Goal: Task Accomplishment & Management: Manage account settings

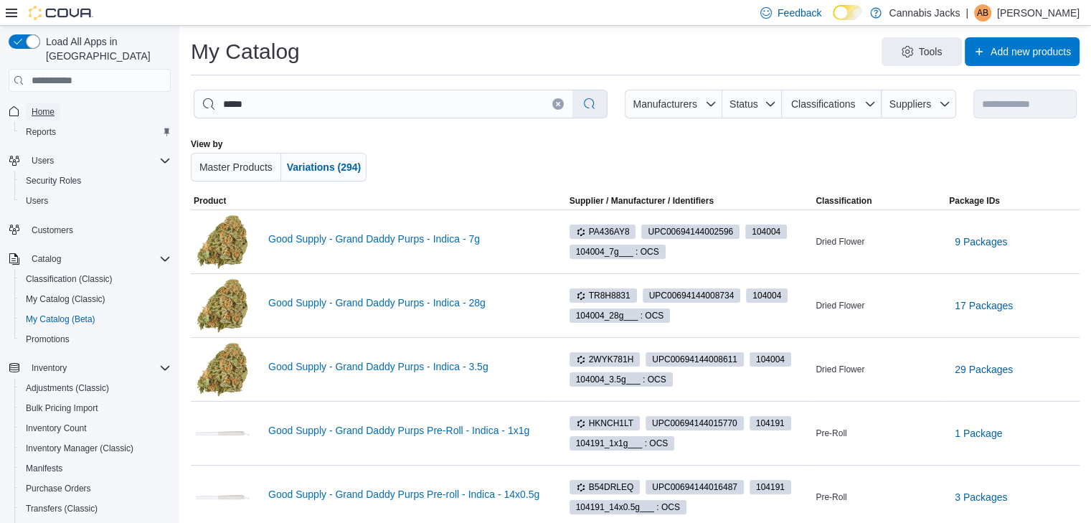
click at [57, 103] on link "Home" at bounding box center [43, 111] width 34 height 17
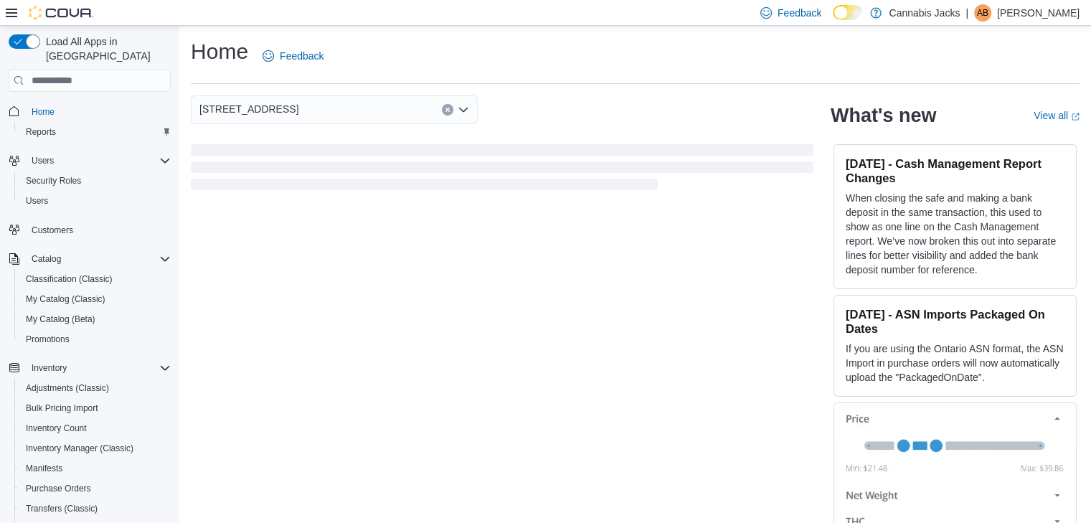
click at [634, 104] on div "[STREET_ADDRESS]" at bounding box center [502, 109] width 622 height 29
click at [446, 114] on button "Clear input" at bounding box center [447, 109] width 11 height 11
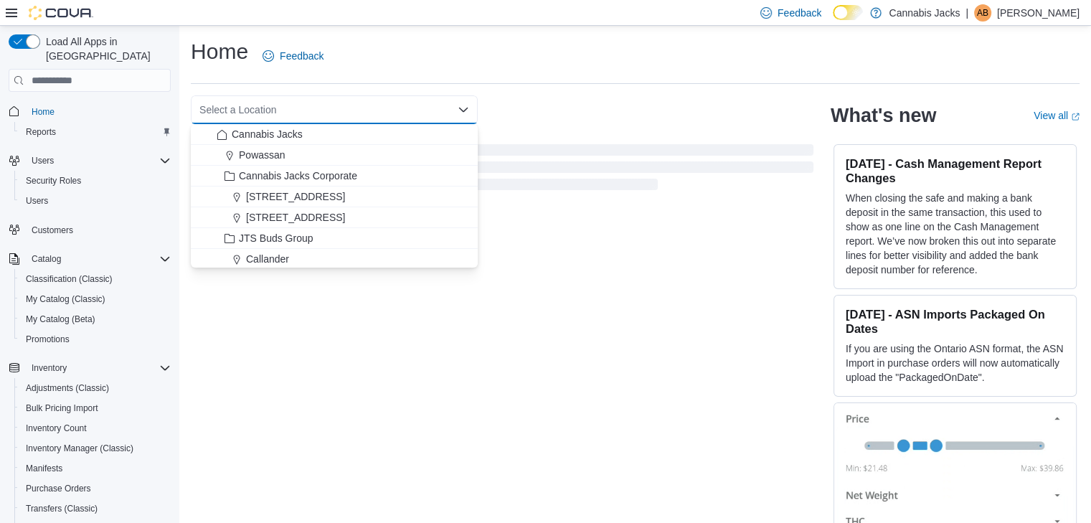
click at [559, 81] on div "Home Feedback" at bounding box center [635, 60] width 888 height 47
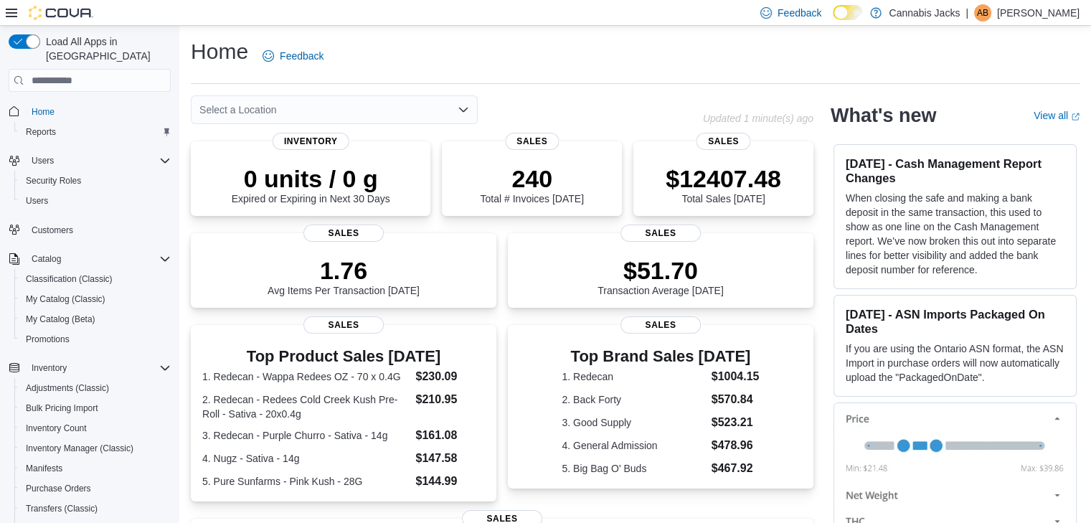
click at [390, 110] on div "Select a Location" at bounding box center [334, 109] width 287 height 29
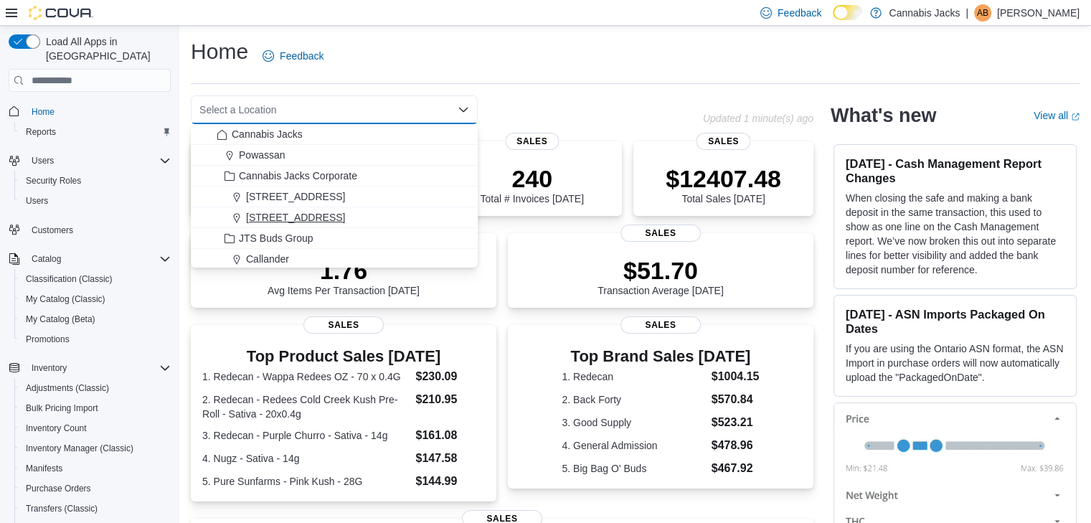
click at [265, 209] on button "[STREET_ADDRESS]" at bounding box center [334, 217] width 287 height 21
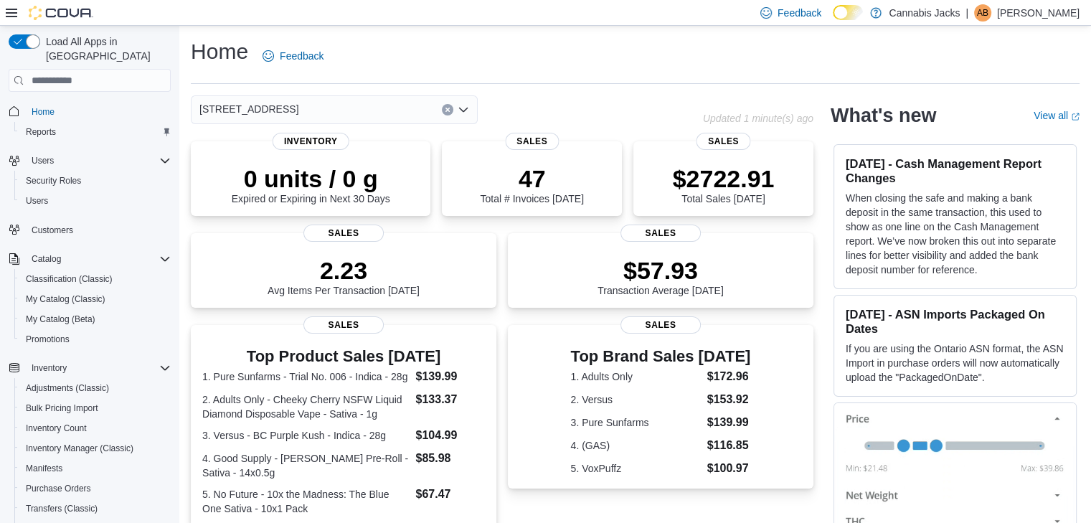
click at [450, 110] on button "Clear input" at bounding box center [447, 109] width 11 height 11
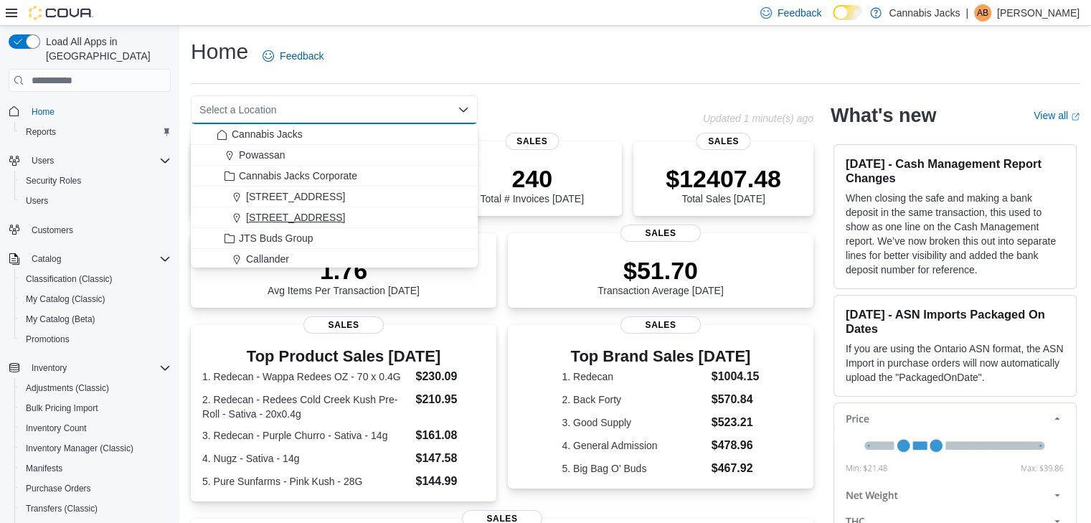
click at [321, 212] on span "[STREET_ADDRESS]" at bounding box center [295, 217] width 99 height 14
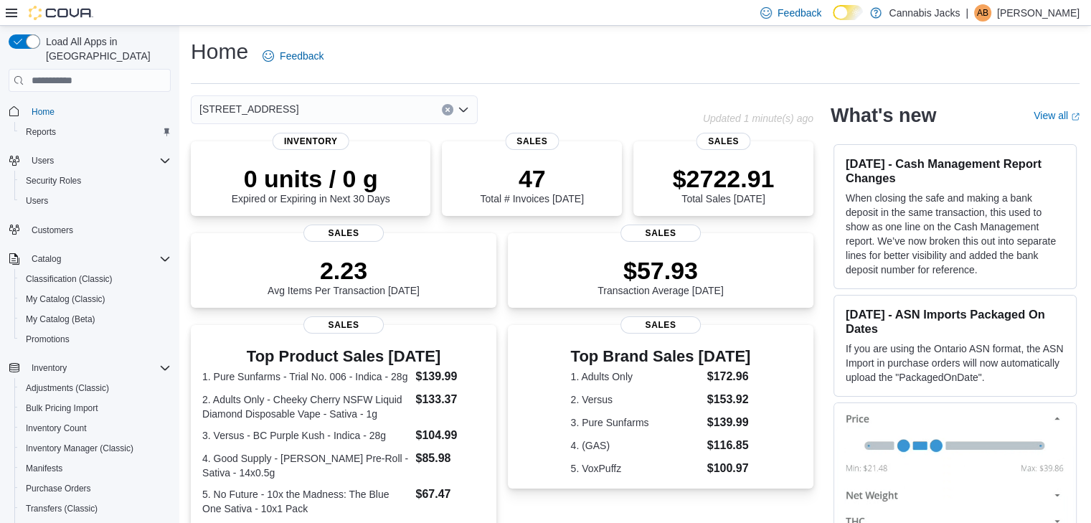
click at [446, 111] on icon "Clear input" at bounding box center [447, 110] width 4 height 4
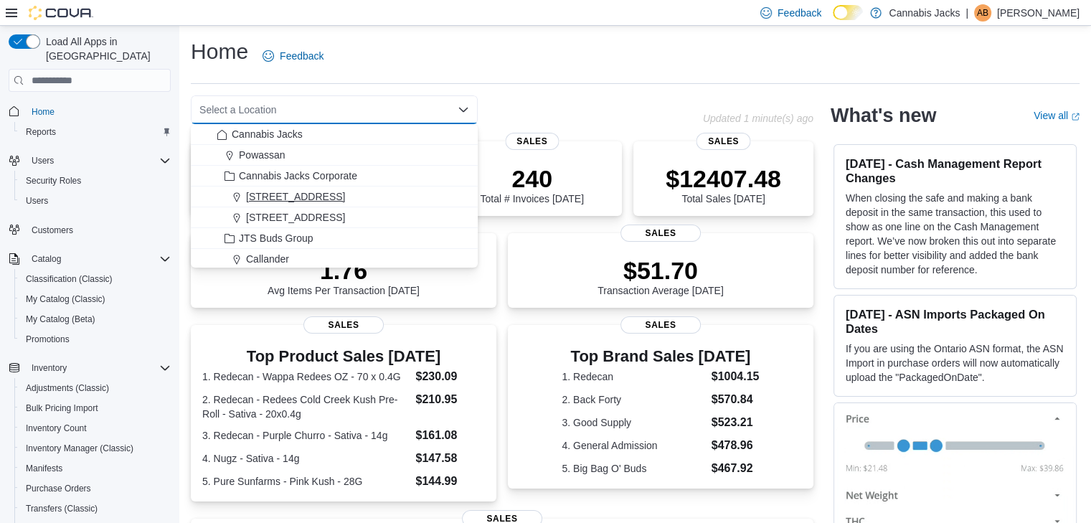
click at [342, 197] on div "[STREET_ADDRESS]" at bounding box center [343, 196] width 252 height 14
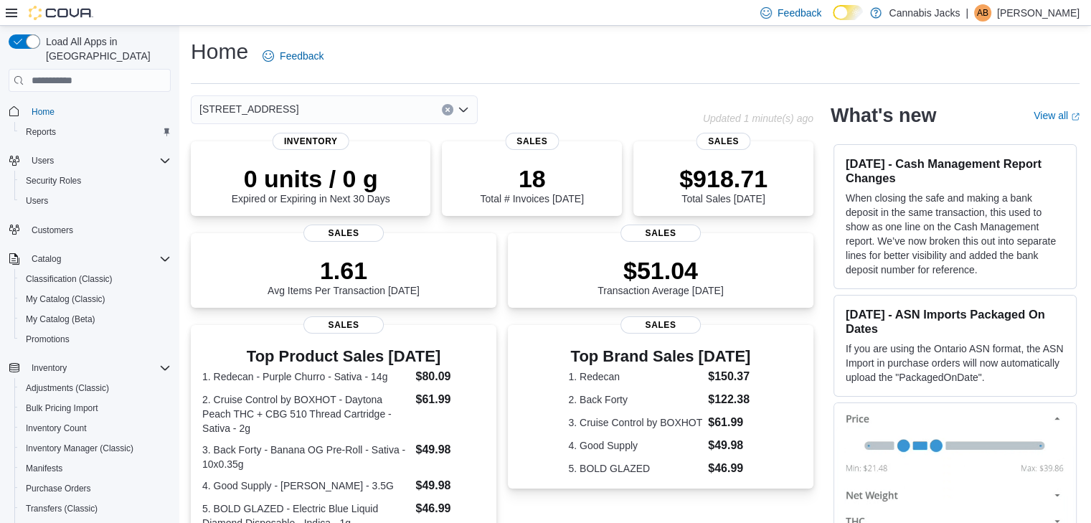
click at [447, 113] on button "Clear input" at bounding box center [447, 109] width 11 height 11
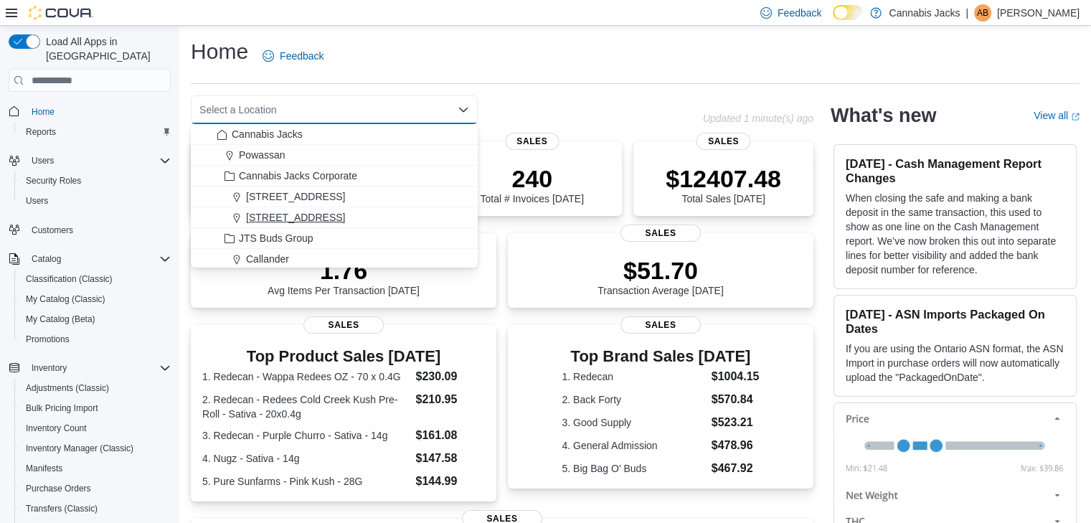
click at [338, 224] on span "[STREET_ADDRESS]" at bounding box center [295, 217] width 99 height 14
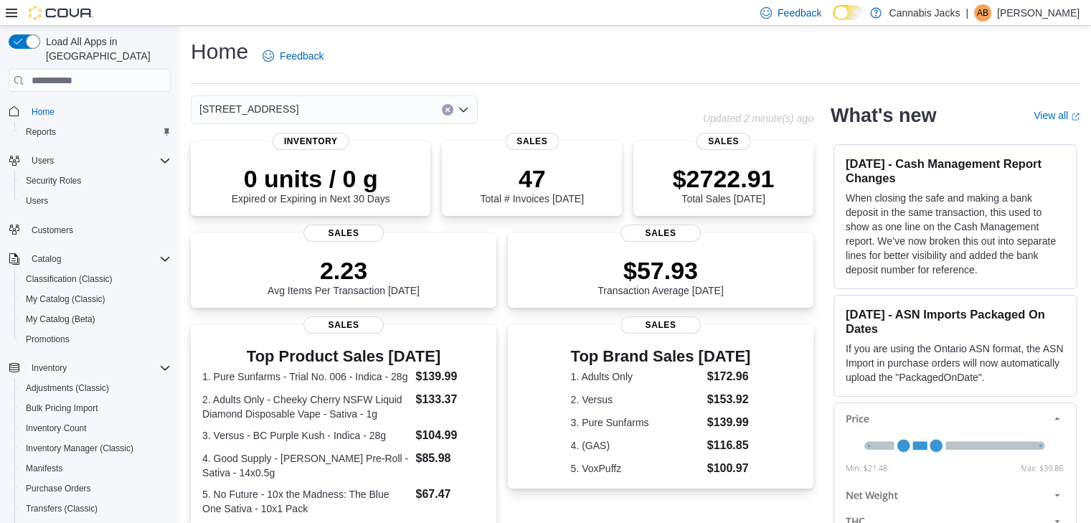
click at [447, 111] on icon "Clear input" at bounding box center [448, 110] width 6 height 6
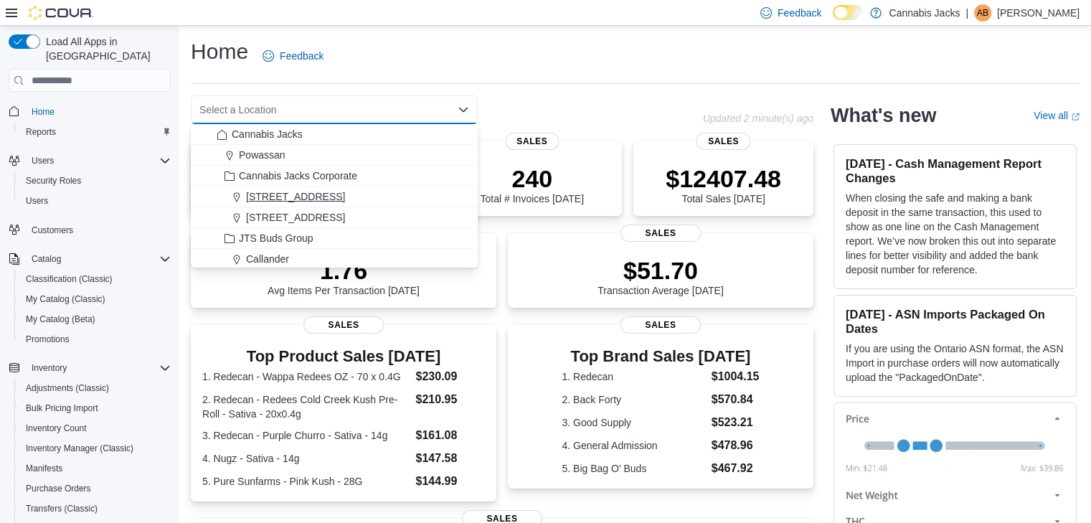
click at [282, 192] on span "[STREET_ADDRESS]" at bounding box center [295, 196] width 99 height 14
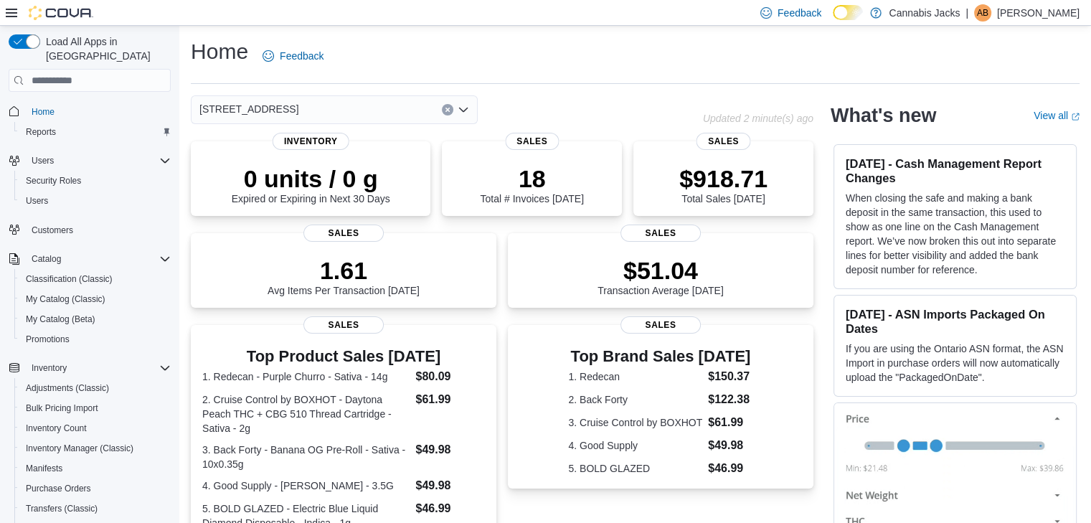
click at [519, 80] on div "Home Feedback" at bounding box center [635, 60] width 888 height 47
click at [450, 110] on button "Clear input" at bounding box center [447, 109] width 11 height 11
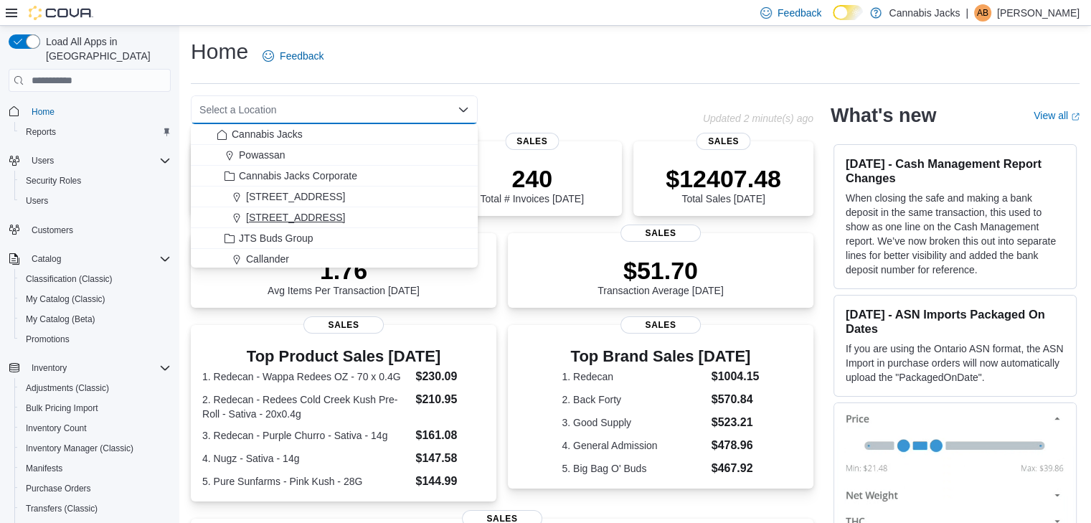
click at [264, 214] on span "[STREET_ADDRESS]" at bounding box center [295, 217] width 99 height 14
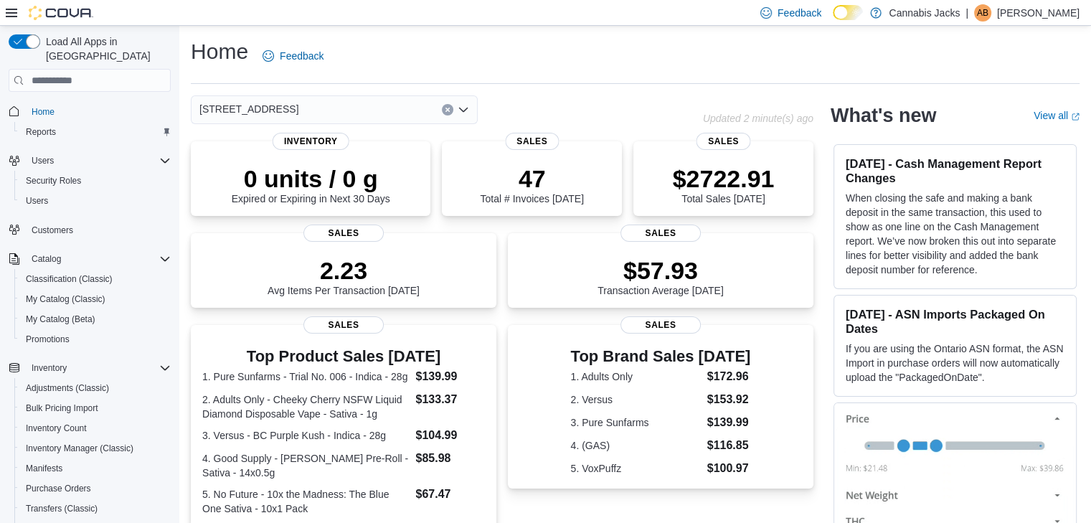
click at [582, 77] on div "Home Feedback" at bounding box center [635, 60] width 888 height 47
click at [496, 98] on div "[STREET_ADDRESS]" at bounding box center [447, 109] width 512 height 29
click at [561, 113] on div "[STREET_ADDRESS]" at bounding box center [447, 109] width 512 height 29
click at [448, 108] on icon "Clear input" at bounding box center [448, 110] width 6 height 6
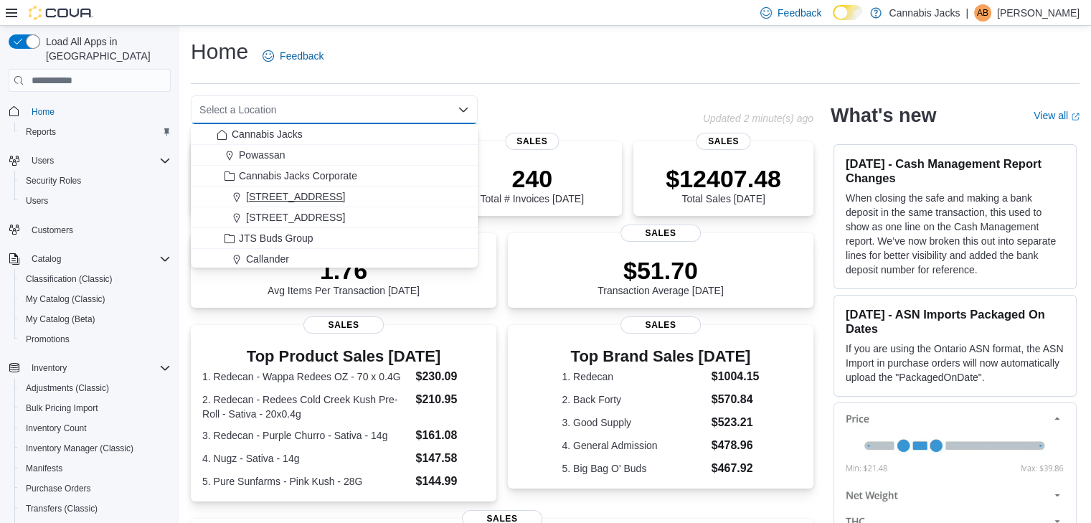
click at [308, 201] on span "[STREET_ADDRESS]" at bounding box center [295, 196] width 99 height 14
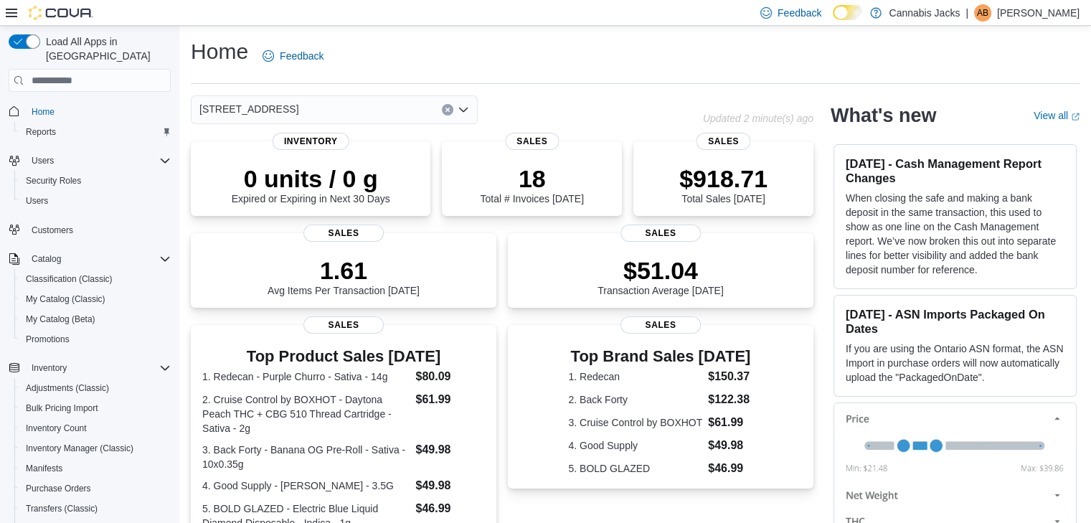
click at [617, 112] on div "149 Trunk Road Combo box. Selected. 149 Trunk Road. Press Backspace to delete 1…" at bounding box center [447, 109] width 512 height 29
click at [446, 108] on icon "Clear input" at bounding box center [447, 110] width 4 height 4
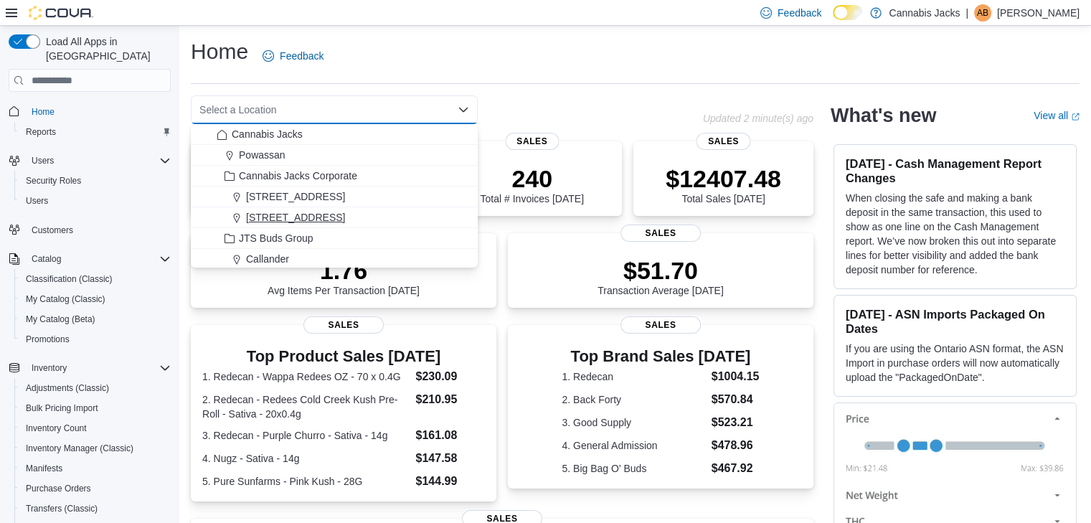
click at [300, 215] on span "[STREET_ADDRESS]" at bounding box center [295, 217] width 99 height 14
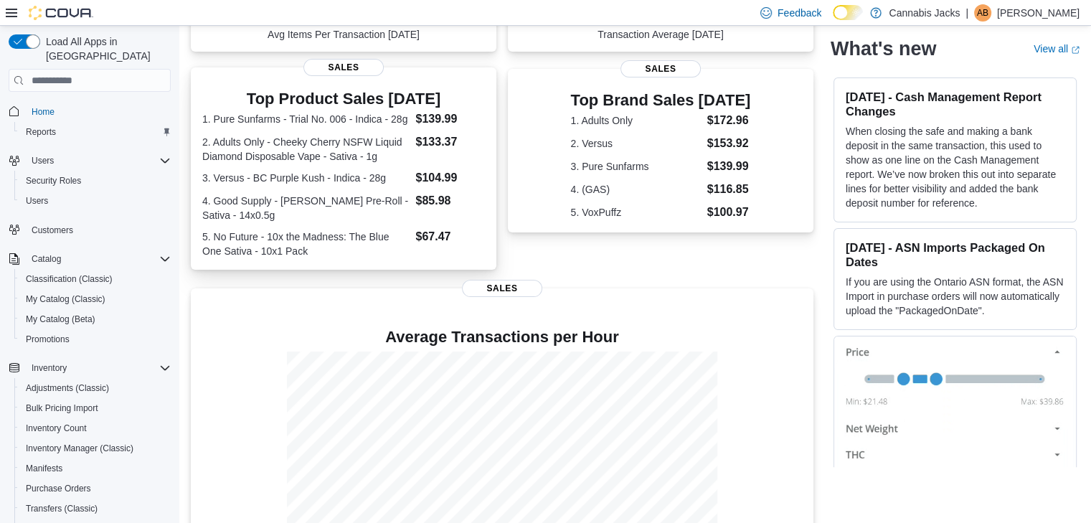
scroll to position [287, 0]
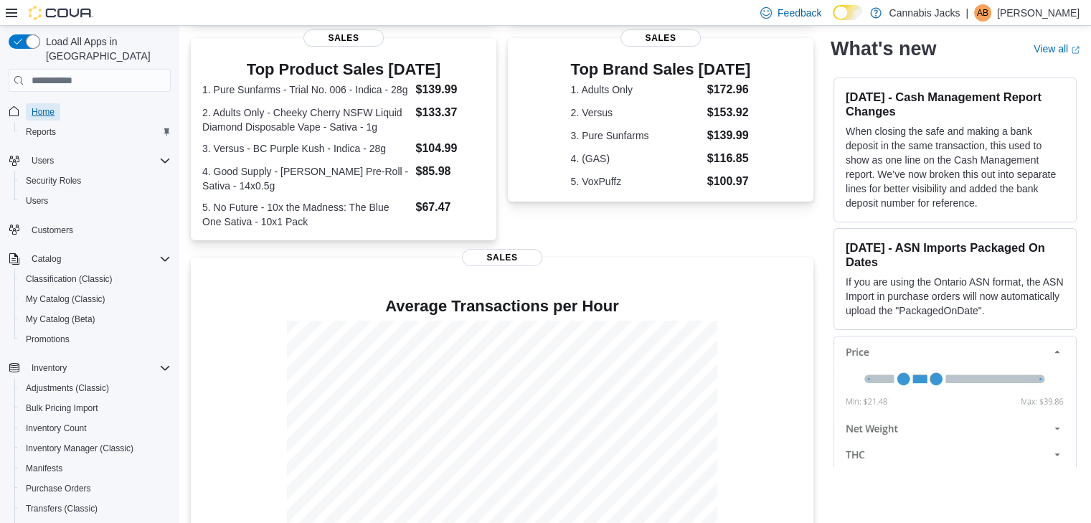
click at [33, 106] on span "Home" at bounding box center [43, 111] width 23 height 11
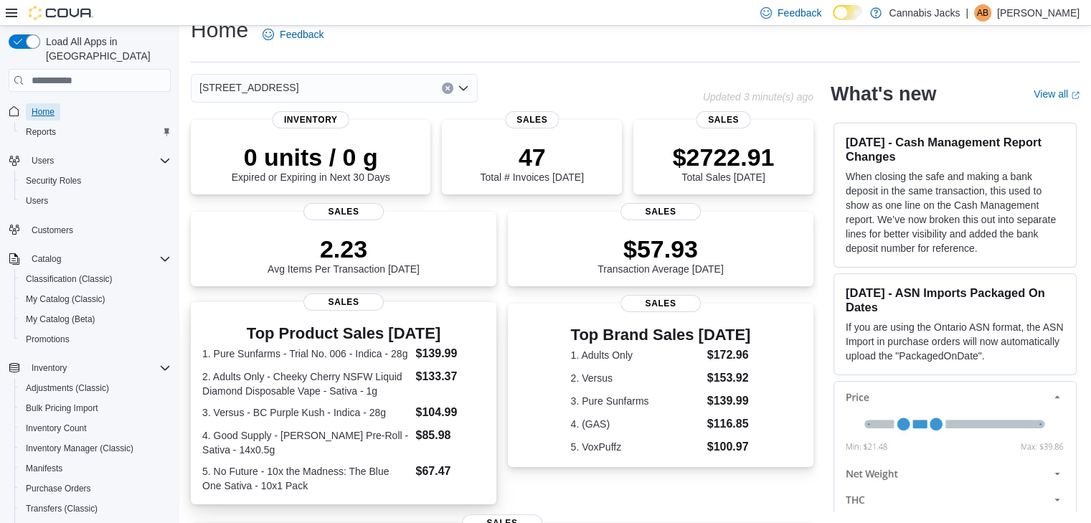
scroll to position [0, 0]
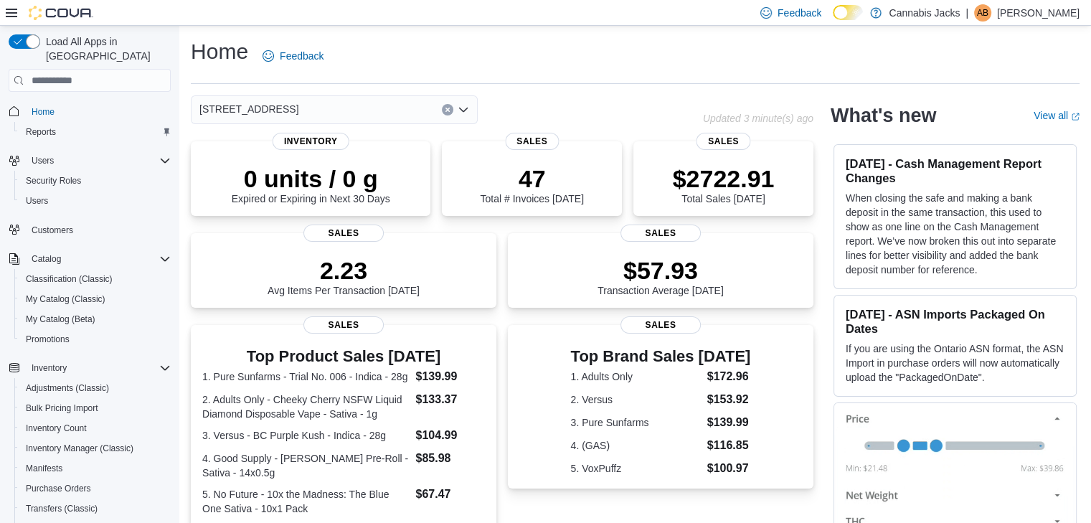
click at [443, 110] on button "Clear input" at bounding box center [447, 109] width 11 height 11
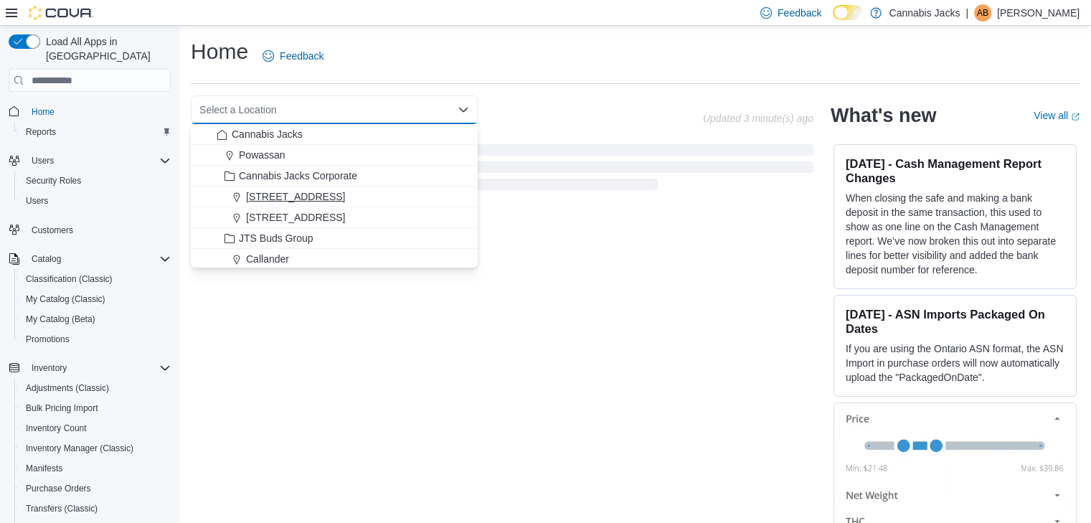
click at [306, 199] on span "[STREET_ADDRESS]" at bounding box center [295, 196] width 99 height 14
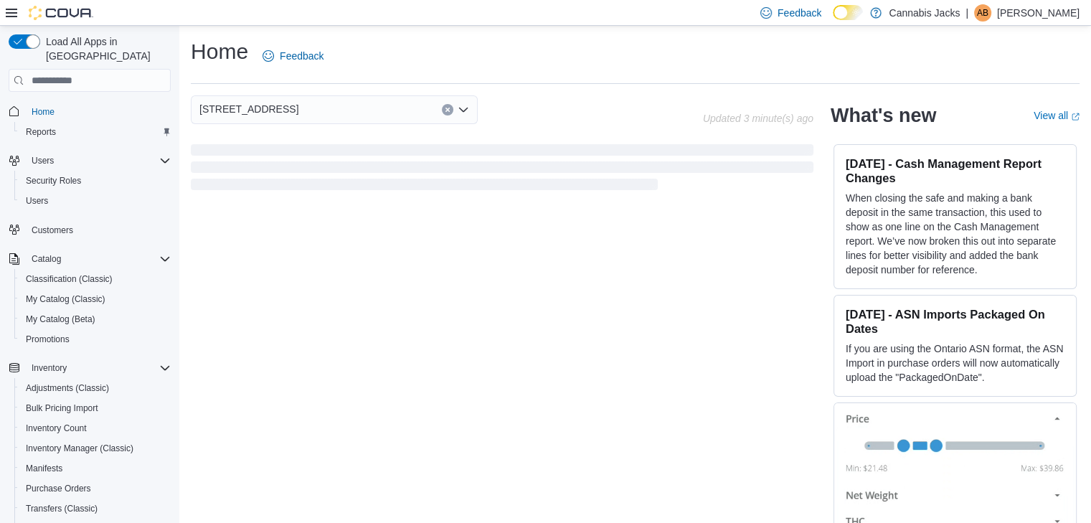
click at [476, 54] on div "Home Feedback" at bounding box center [635, 55] width 888 height 37
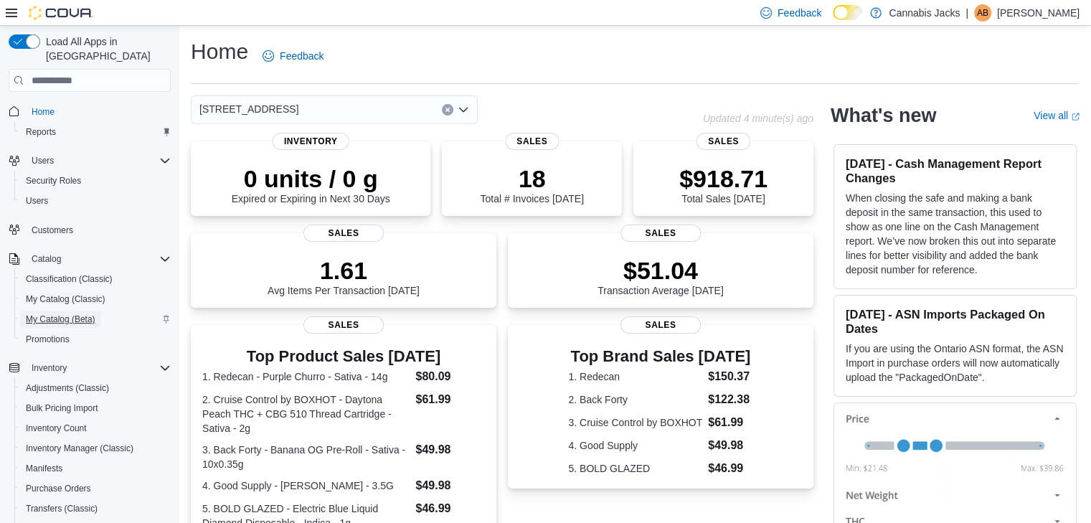
click at [91, 313] on span "My Catalog (Beta)" at bounding box center [61, 318] width 70 height 11
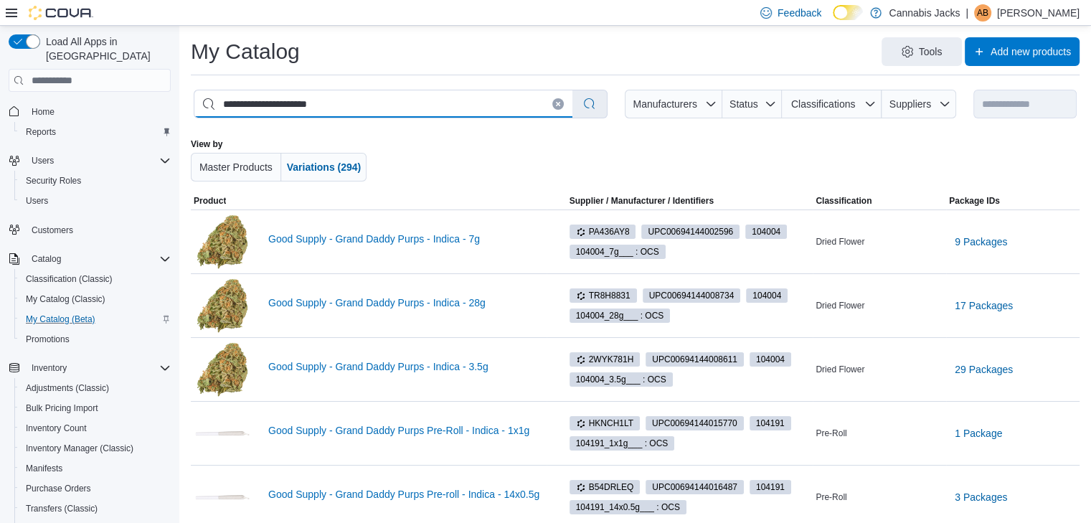
click at [338, 108] on input "**********" at bounding box center [383, 103] width 378 height 27
click at [268, 103] on input "search" at bounding box center [383, 103] width 378 height 27
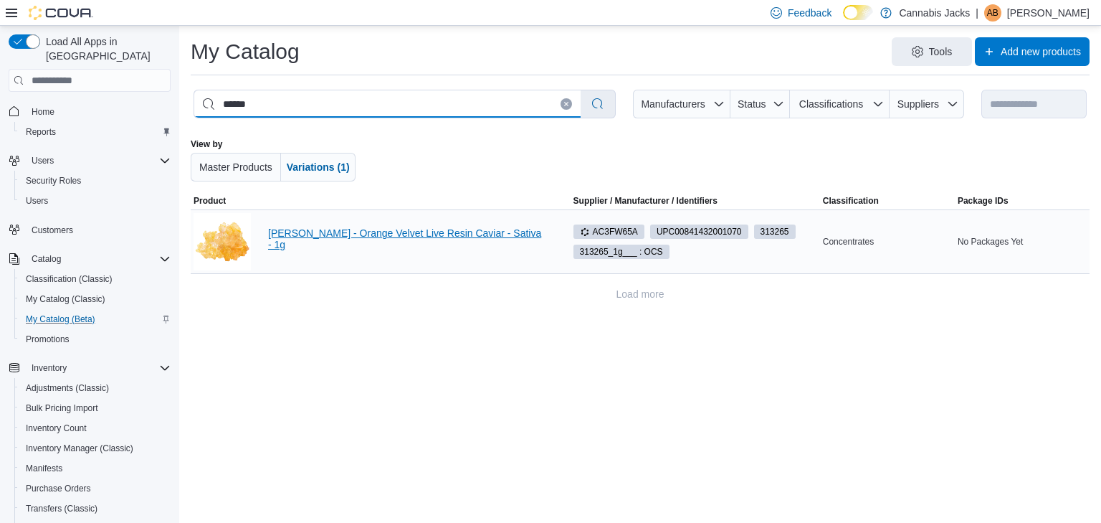
type input "******"
click at [353, 239] on link "Lord Jones - Orange Velvet Live Resin Caviar - Sativa - 1g" at bounding box center [408, 238] width 280 height 23
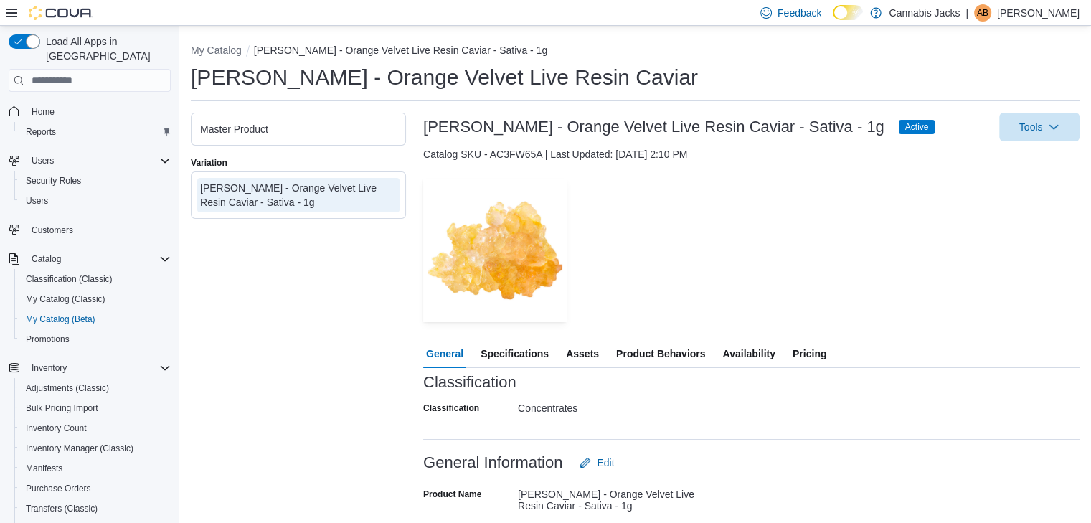
scroll to position [72, 0]
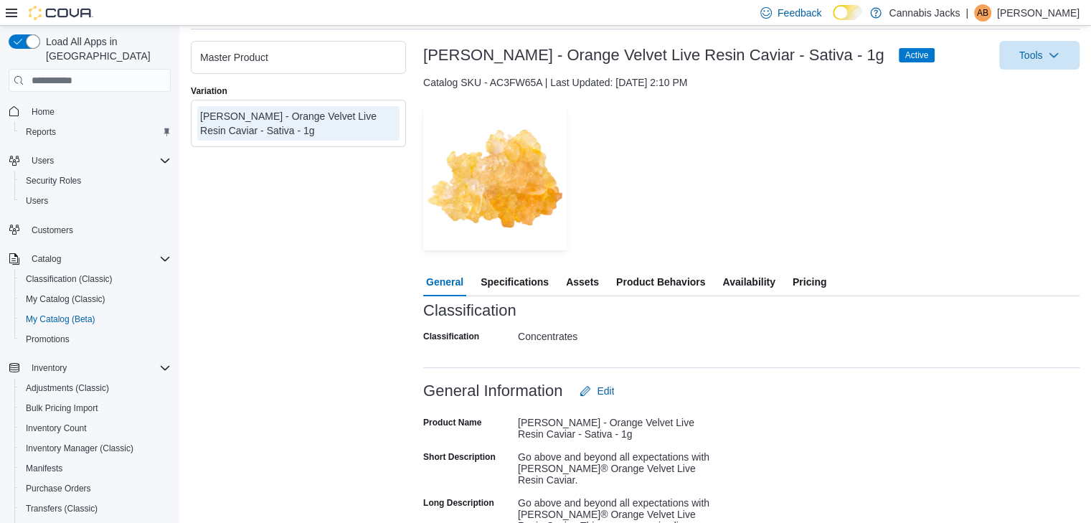
click at [533, 274] on span "Specifications" at bounding box center [514, 281] width 68 height 29
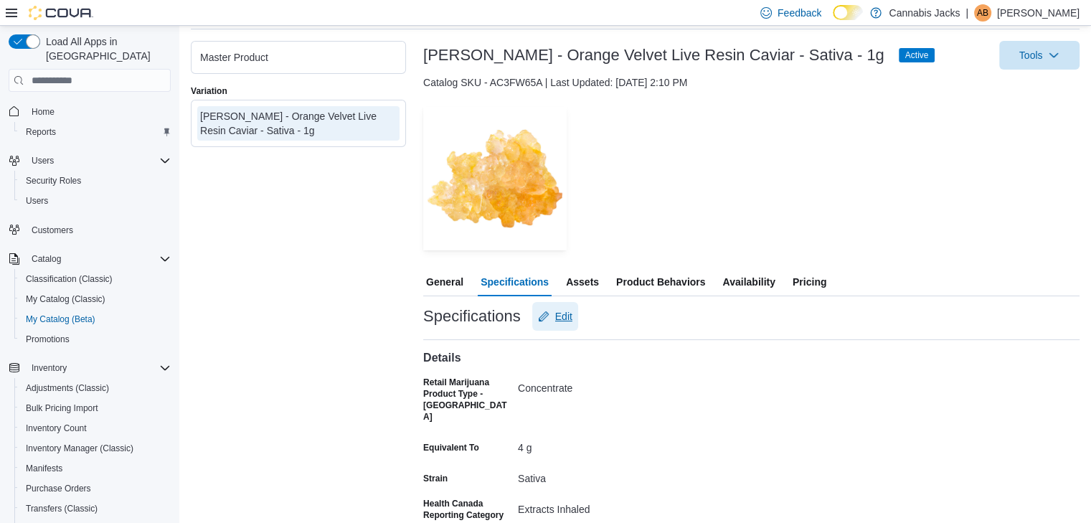
click at [568, 323] on span "Edit" at bounding box center [563, 316] width 17 height 14
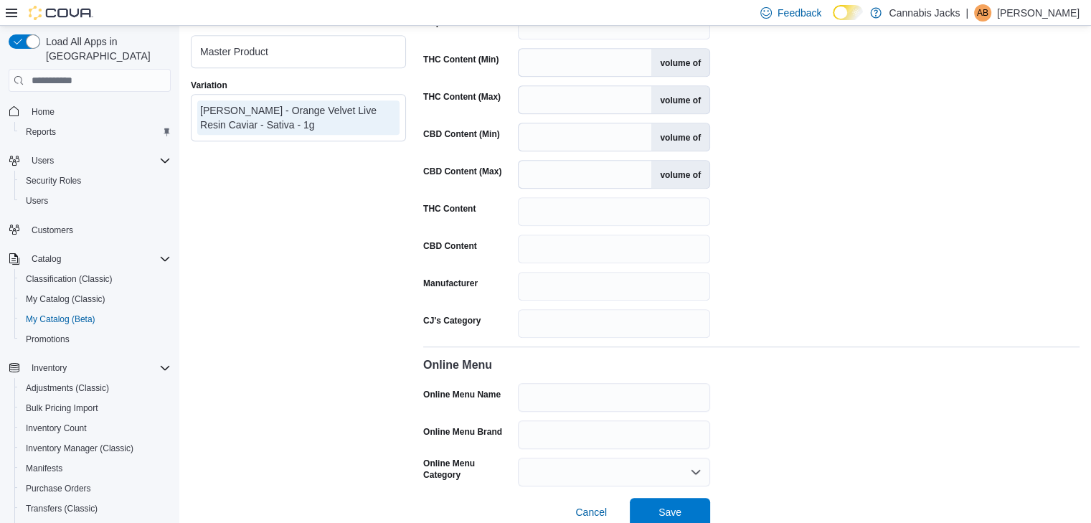
scroll to position [835, 0]
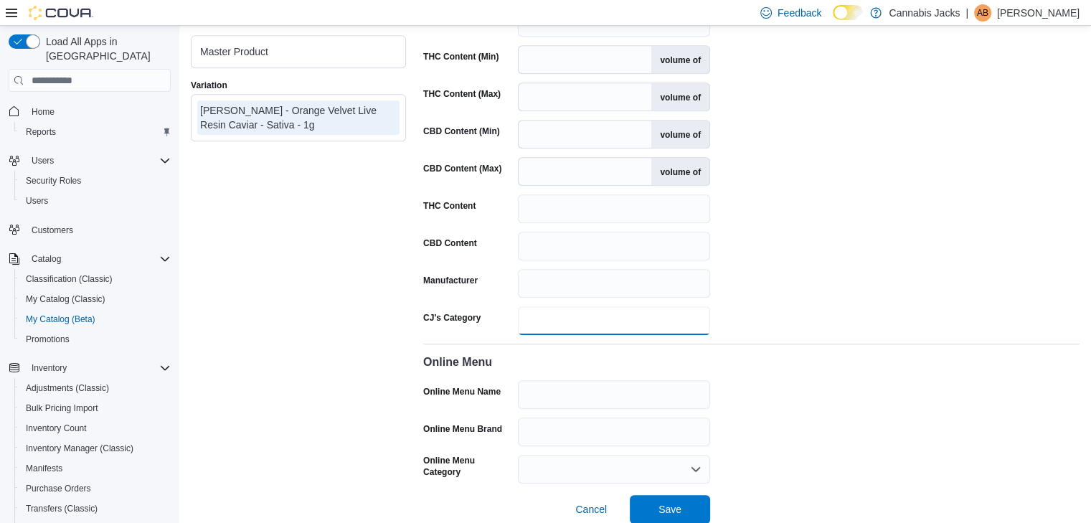
click at [561, 306] on input "CJ's Category" at bounding box center [614, 320] width 192 height 29
type input "********"
click at [693, 496] on span "Save" at bounding box center [669, 508] width 63 height 29
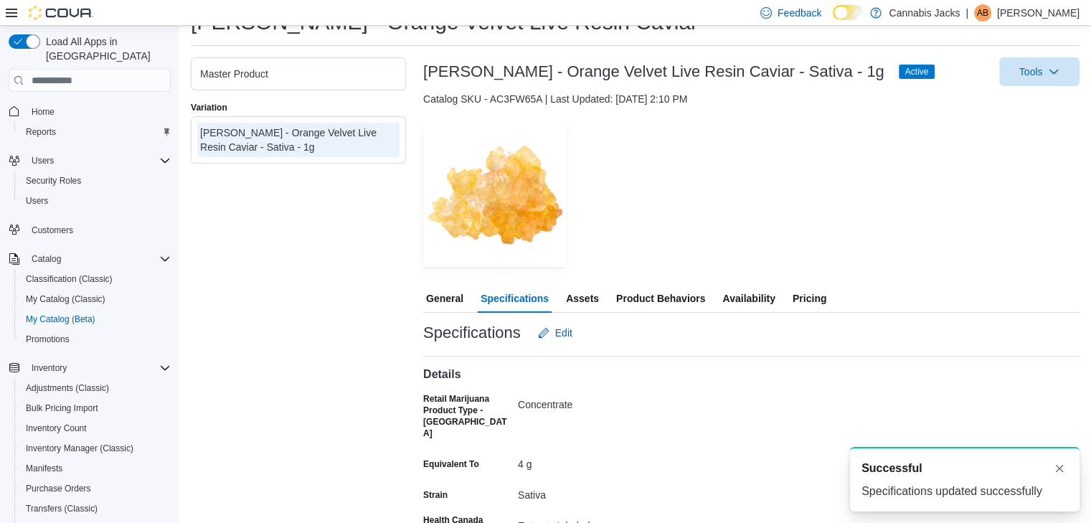
scroll to position [0, 0]
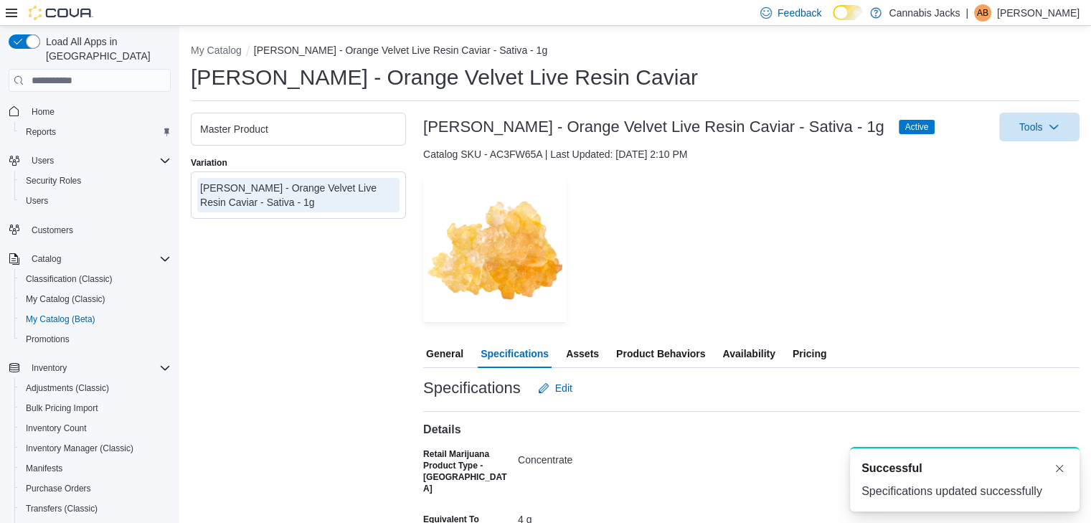
click at [815, 359] on span "Pricing" at bounding box center [809, 353] width 34 height 29
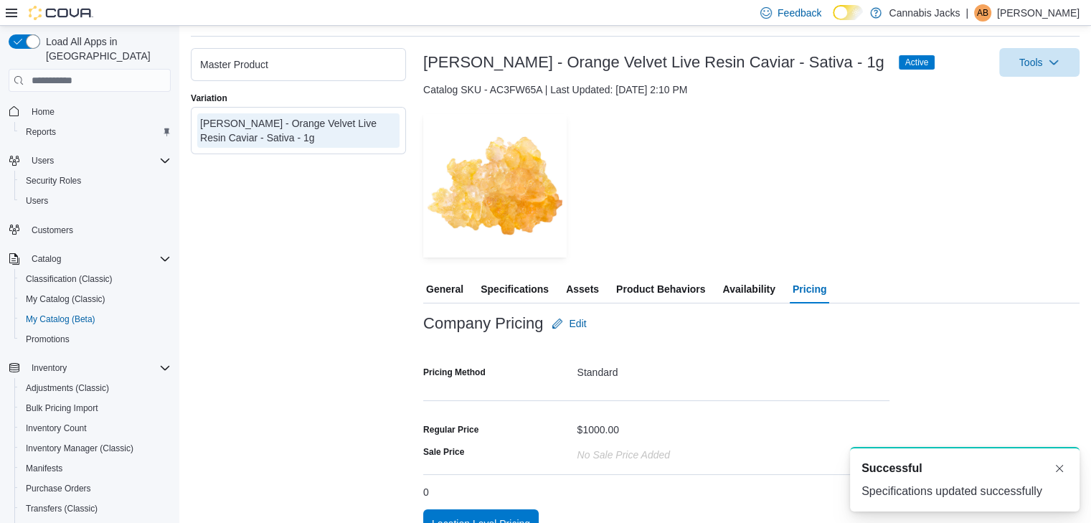
scroll to position [91, 0]
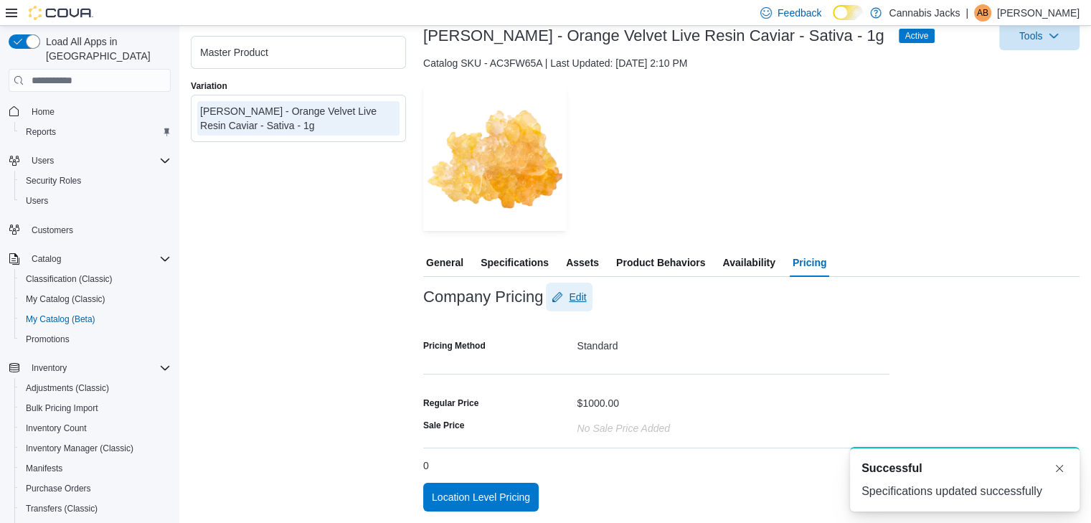
click at [579, 298] on span "Edit" at bounding box center [577, 297] width 17 height 14
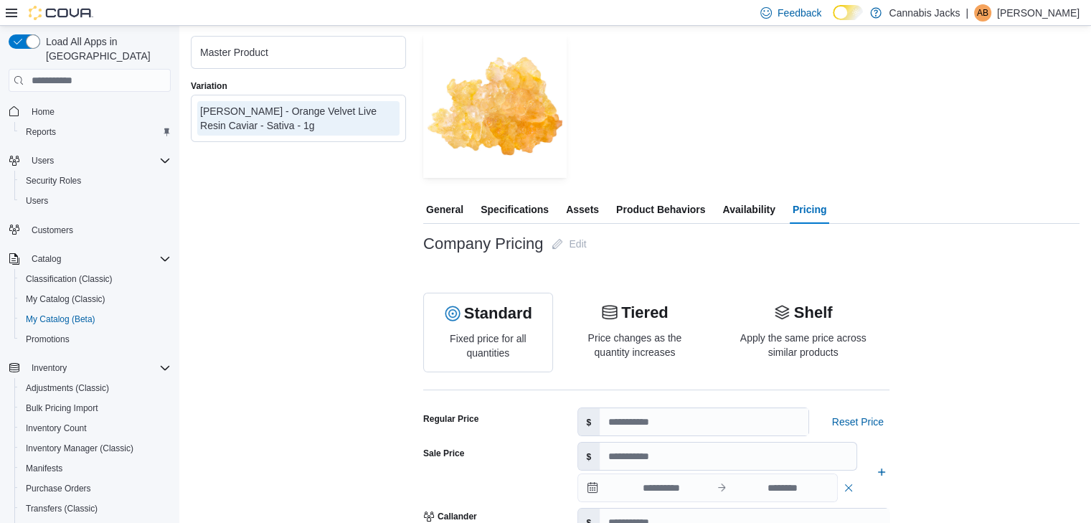
scroll to position [163, 0]
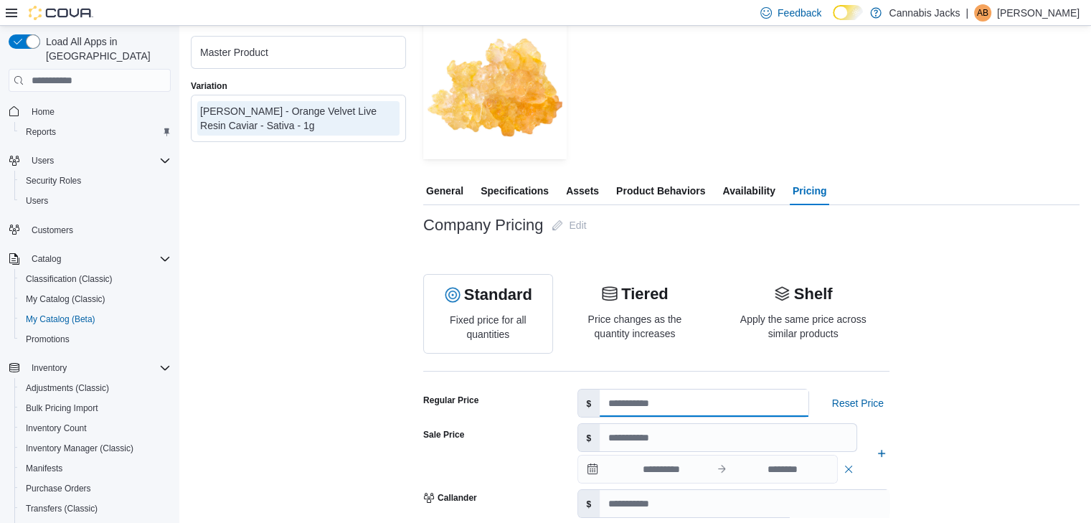
click at [670, 399] on input "****" at bounding box center [703, 402] width 208 height 27
click at [673, 398] on input "****" at bounding box center [703, 402] width 208 height 27
click at [673, 396] on input "****" at bounding box center [703, 402] width 208 height 27
click at [674, 399] on input "****" at bounding box center [703, 402] width 208 height 27
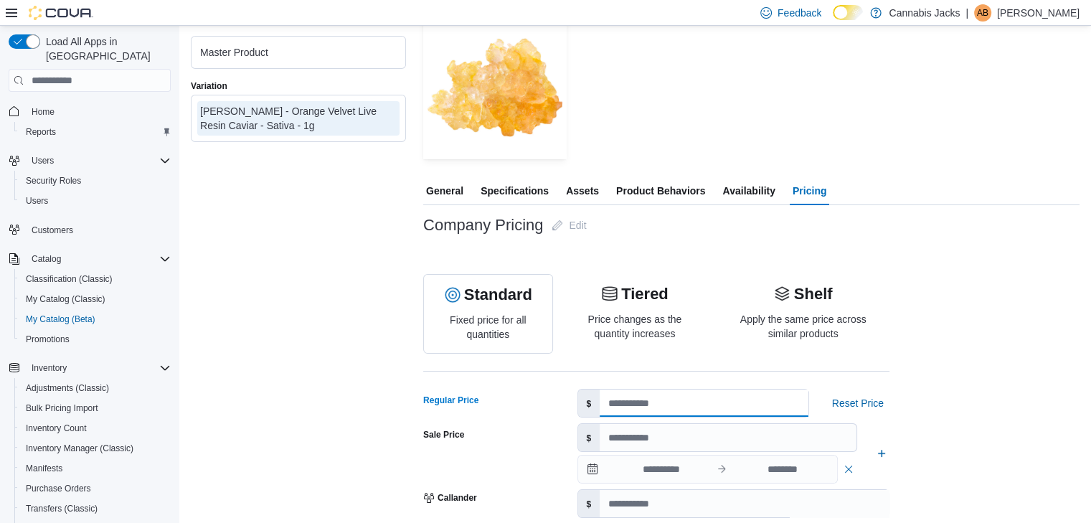
click at [674, 399] on input "****" at bounding box center [703, 402] width 208 height 27
click at [661, 404] on input "****" at bounding box center [703, 402] width 208 height 27
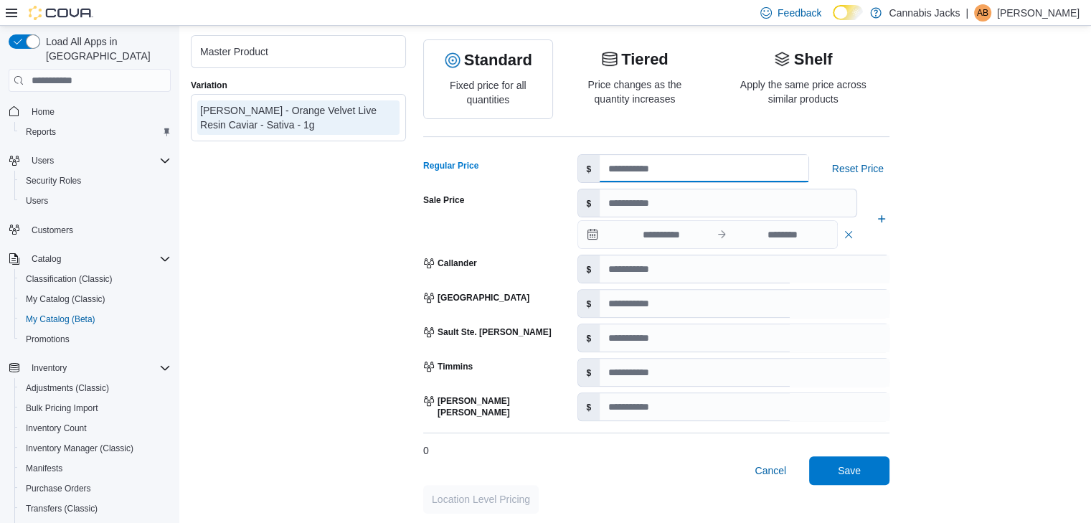
scroll to position [399, 0]
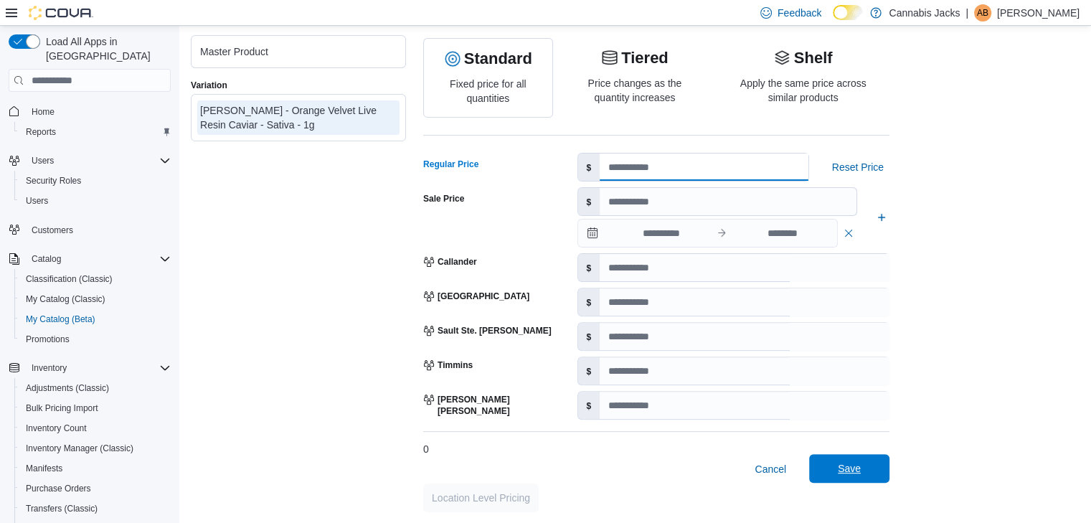
type input "*****"
click at [858, 467] on span "Save" at bounding box center [848, 468] width 23 height 14
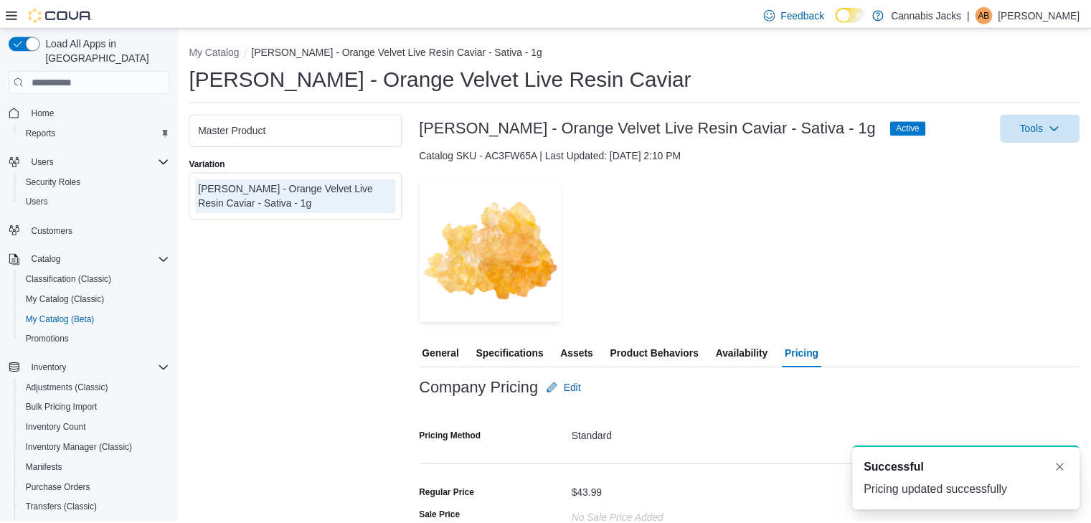
scroll to position [0, 0]
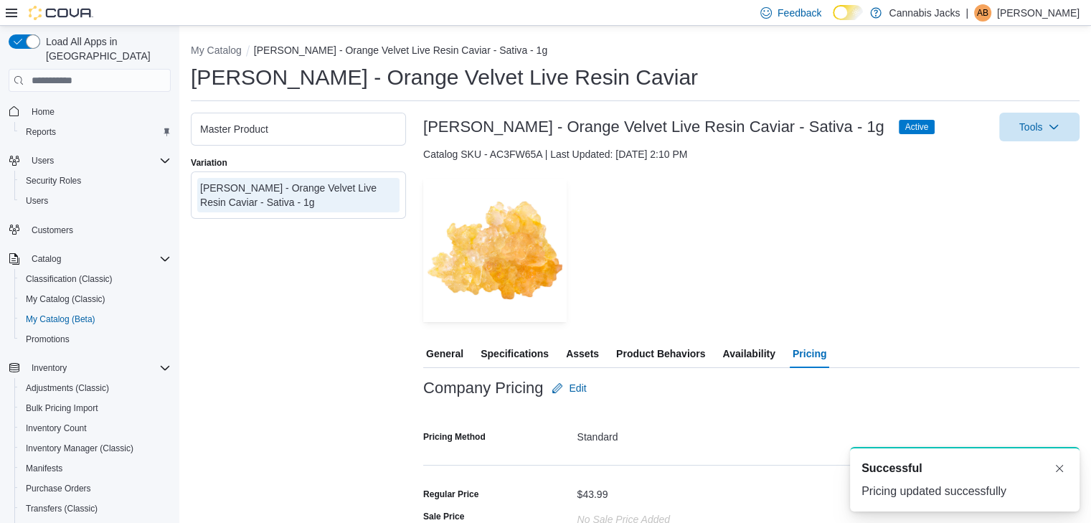
click at [519, 360] on span "Specifications" at bounding box center [514, 353] width 68 height 29
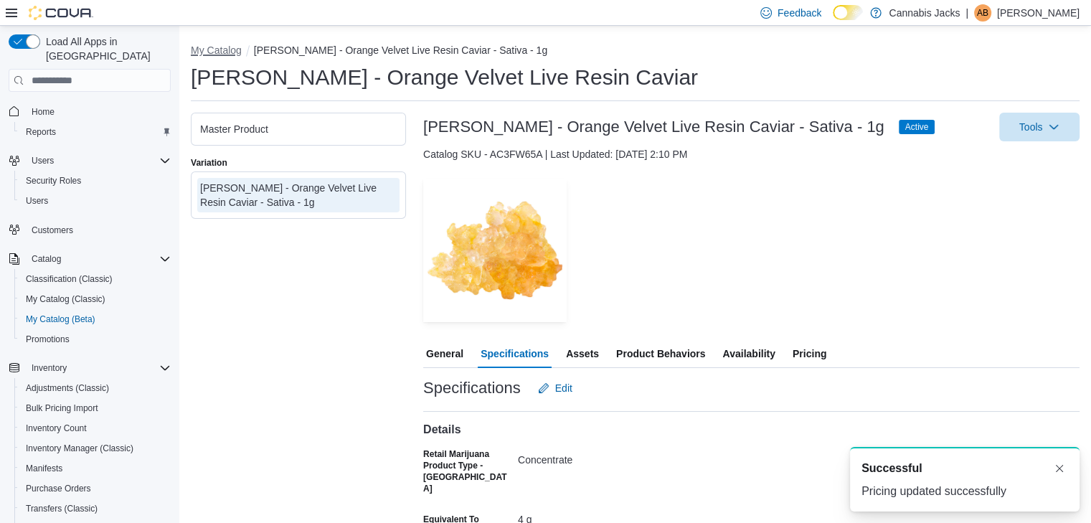
click at [218, 48] on button "My Catalog" at bounding box center [216, 49] width 51 height 11
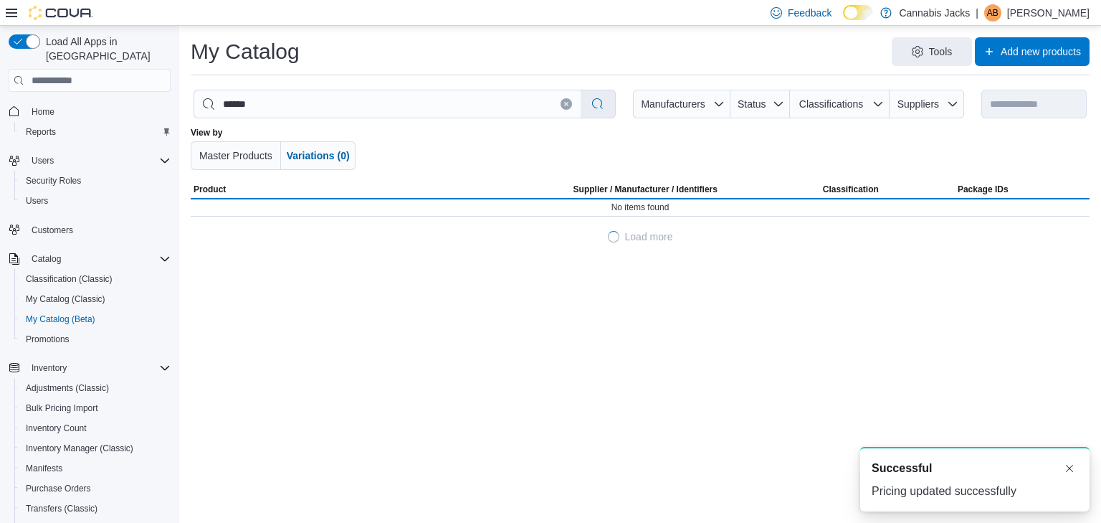
click at [217, 53] on h1 "My Catalog" at bounding box center [245, 51] width 109 height 29
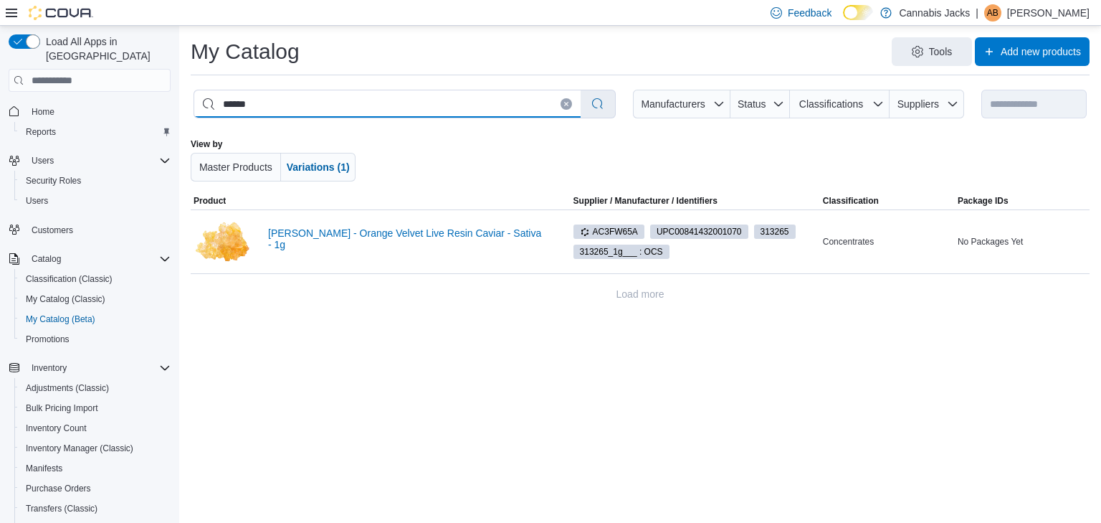
click at [315, 97] on input "******" at bounding box center [387, 103] width 386 height 27
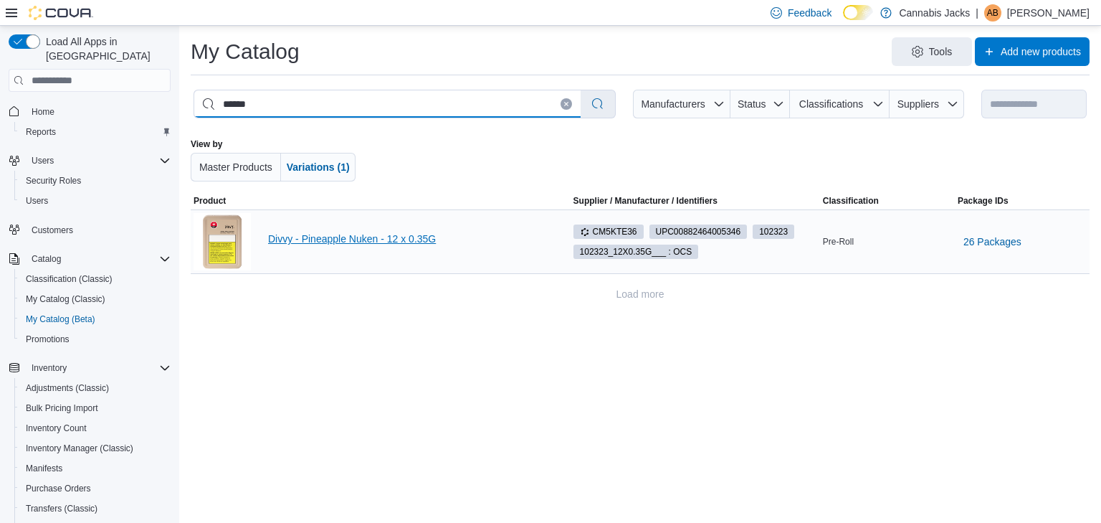
type input "******"
click at [341, 243] on link "Divvy - Pineapple Nuken - 12 x 0.35G" at bounding box center [408, 238] width 280 height 11
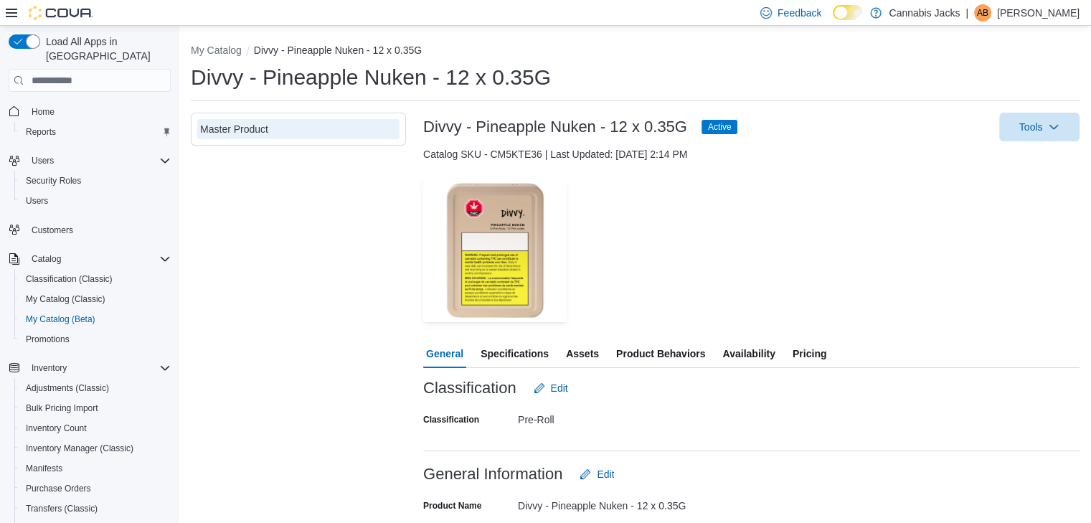
click at [811, 356] on span "Pricing" at bounding box center [809, 353] width 34 height 29
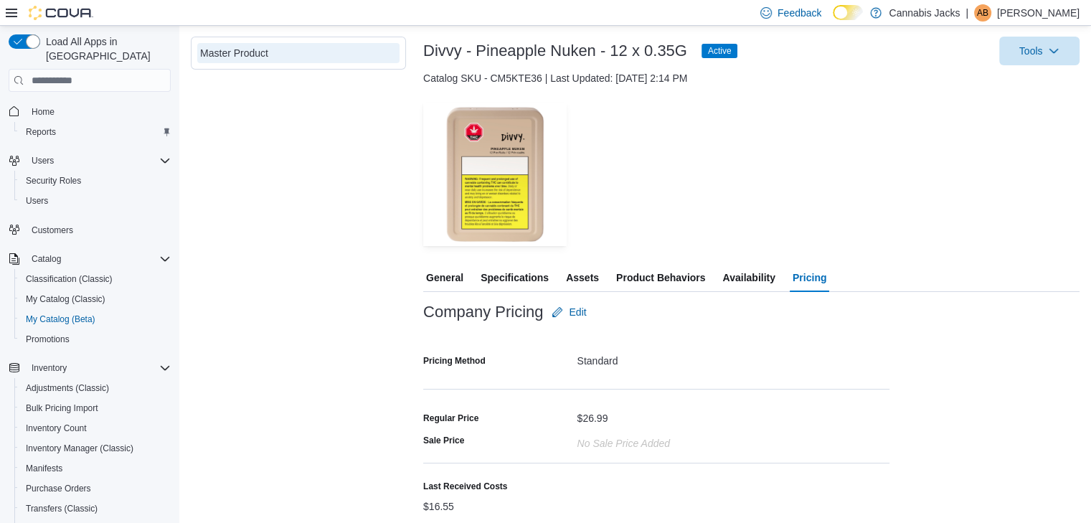
scroll to position [117, 0]
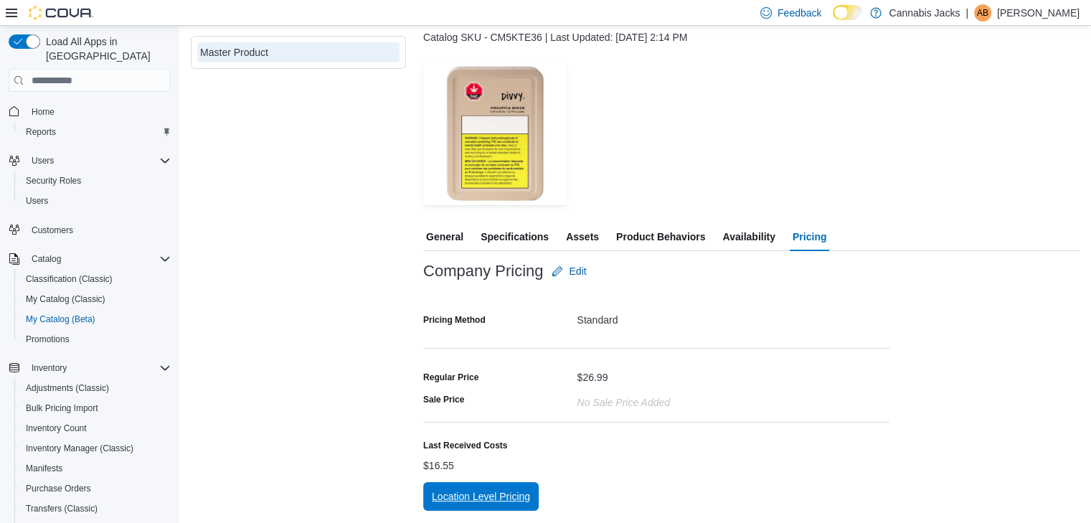
click at [493, 498] on span "Location Level Pricing" at bounding box center [481, 496] width 98 height 14
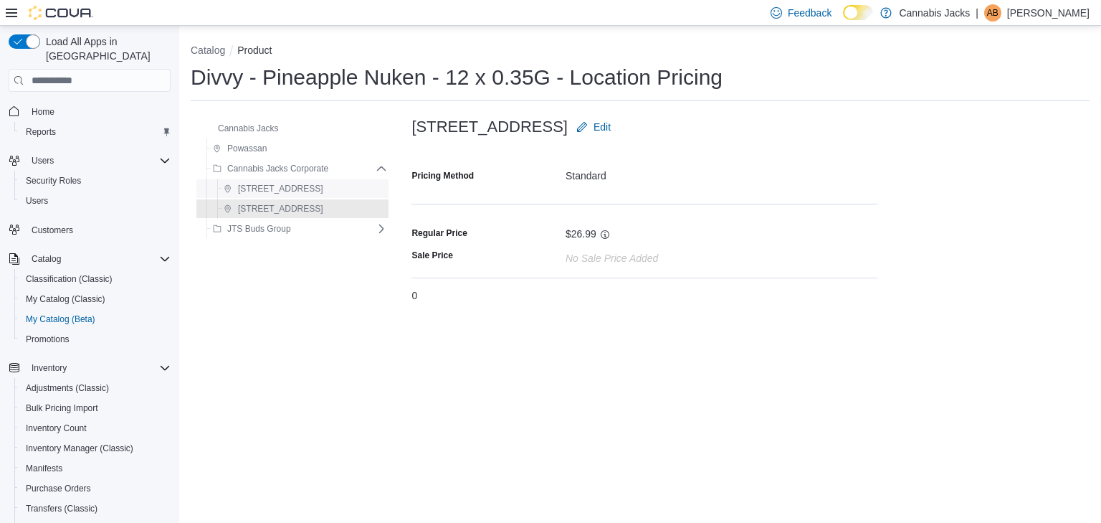
click at [282, 181] on span "[STREET_ADDRESS]" at bounding box center [274, 188] width 100 height 17
click at [577, 125] on icon "button" at bounding box center [582, 127] width 10 height 10
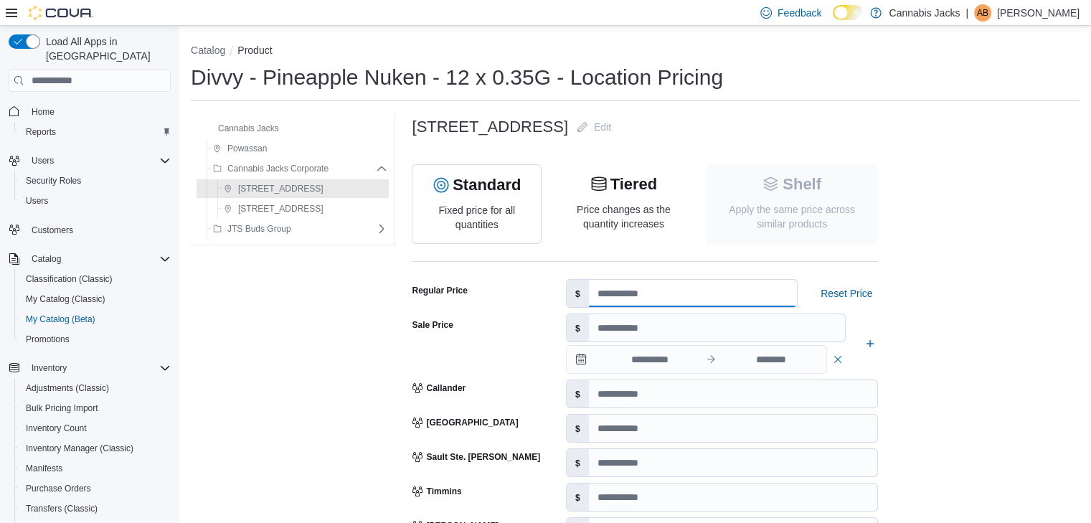
click at [594, 305] on input "number" at bounding box center [693, 293] width 208 height 27
type input "*****"
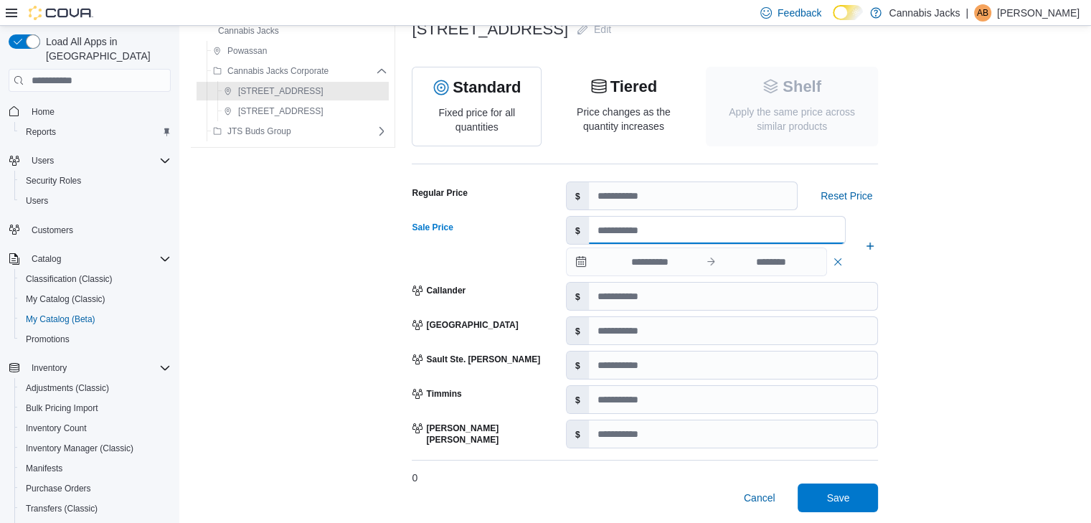
scroll to position [98, 0]
type input "*****"
click at [826, 493] on span "Save" at bounding box center [837, 497] width 23 height 14
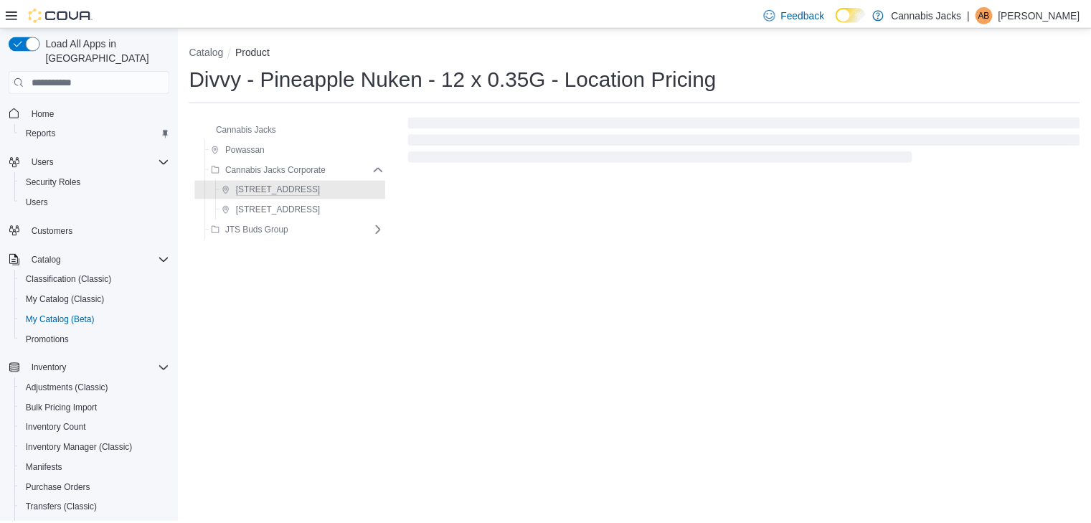
scroll to position [0, 0]
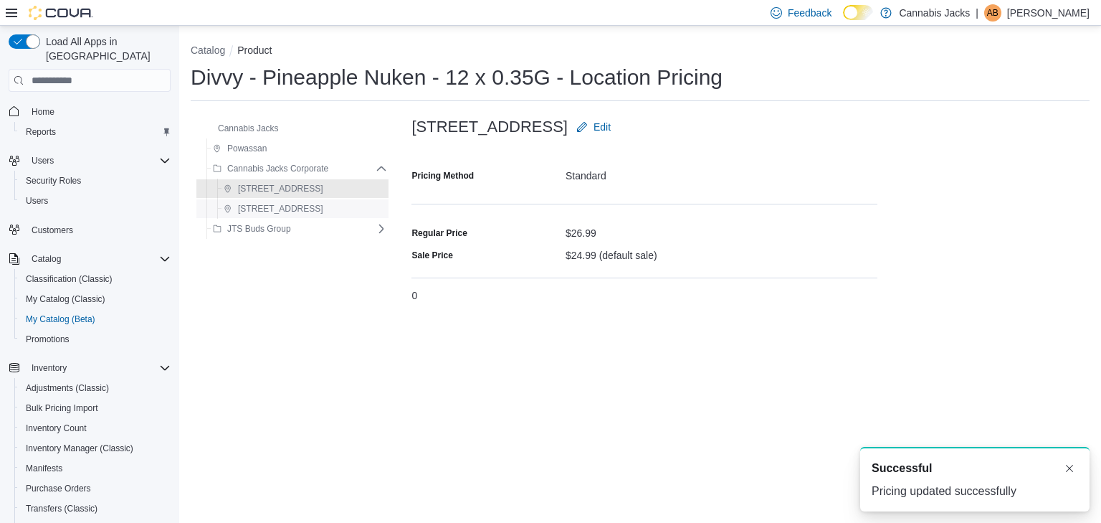
click at [315, 214] on span "[STREET_ADDRESS]" at bounding box center [274, 208] width 100 height 17
click at [611, 122] on span "Edit" at bounding box center [602, 127] width 17 height 14
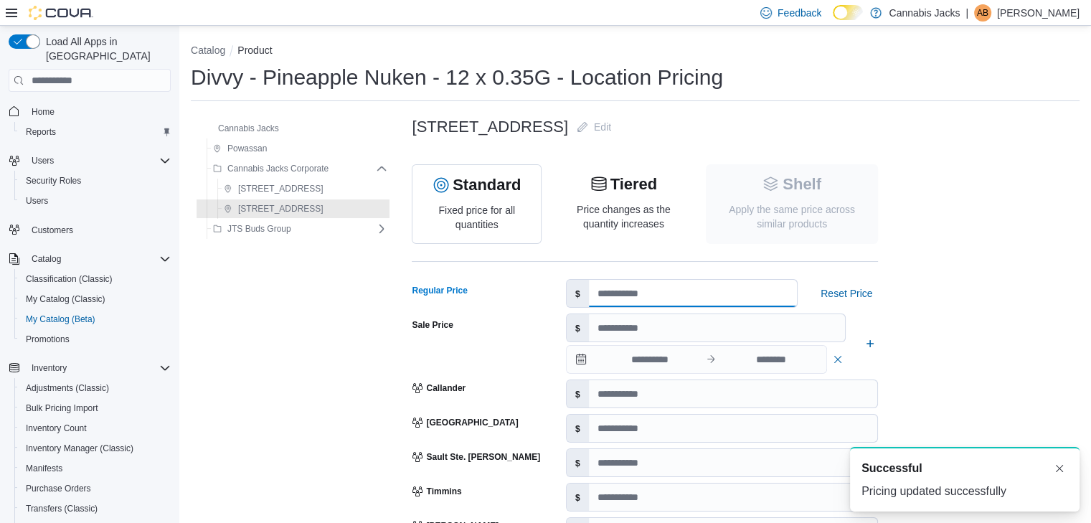
click at [589, 285] on input "number" at bounding box center [693, 293] width 208 height 27
type input "*****"
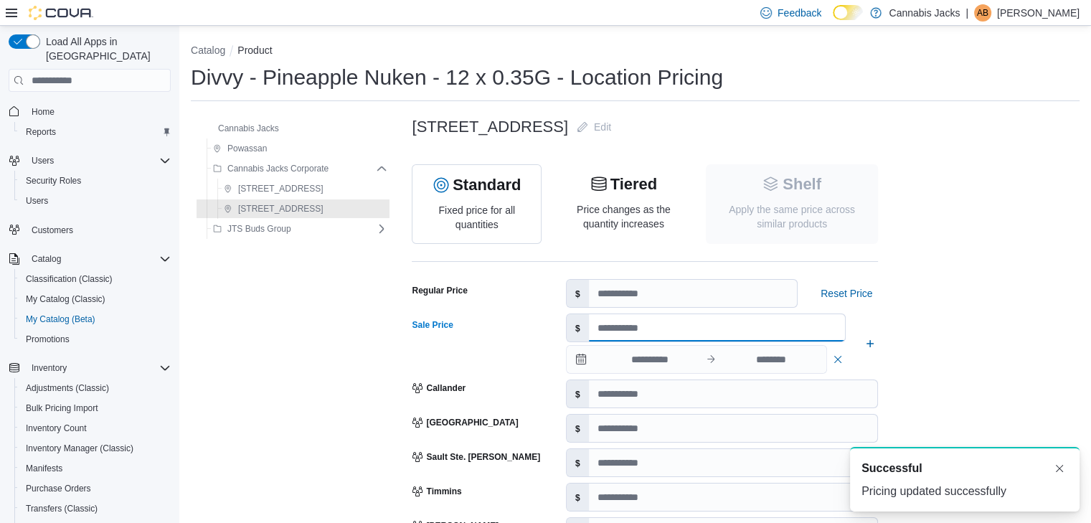
type input "*****"
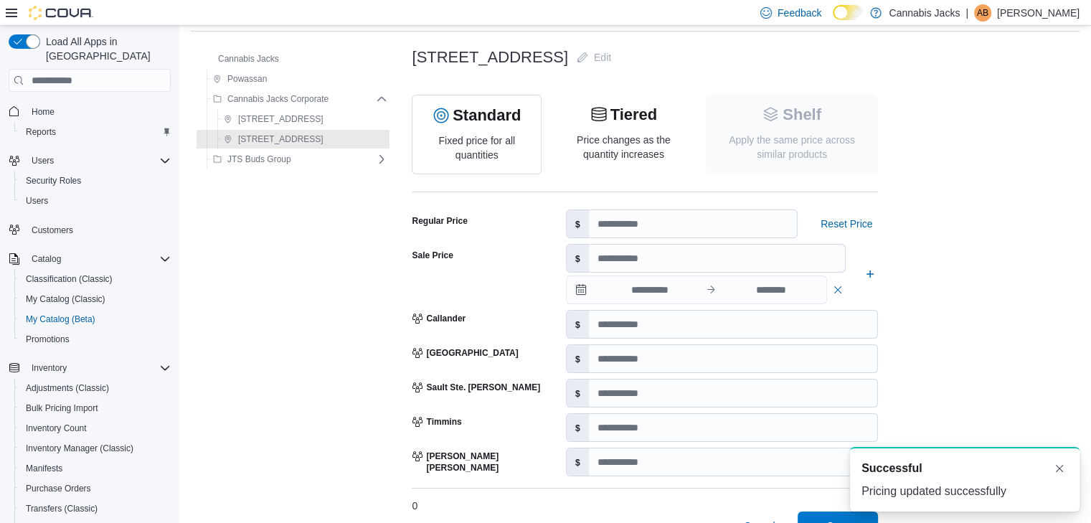
scroll to position [98, 0]
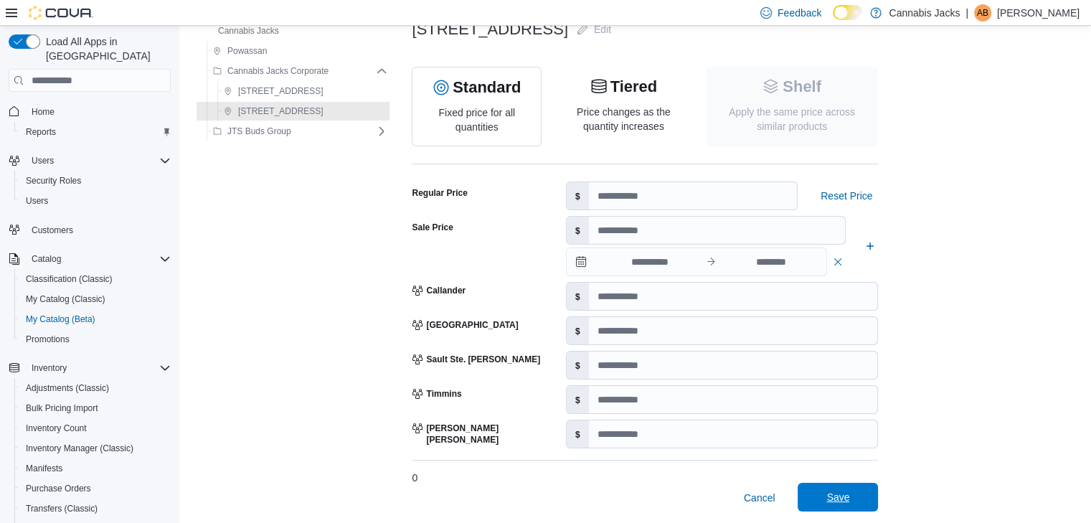
click at [809, 510] on span "Save" at bounding box center [837, 497] width 63 height 29
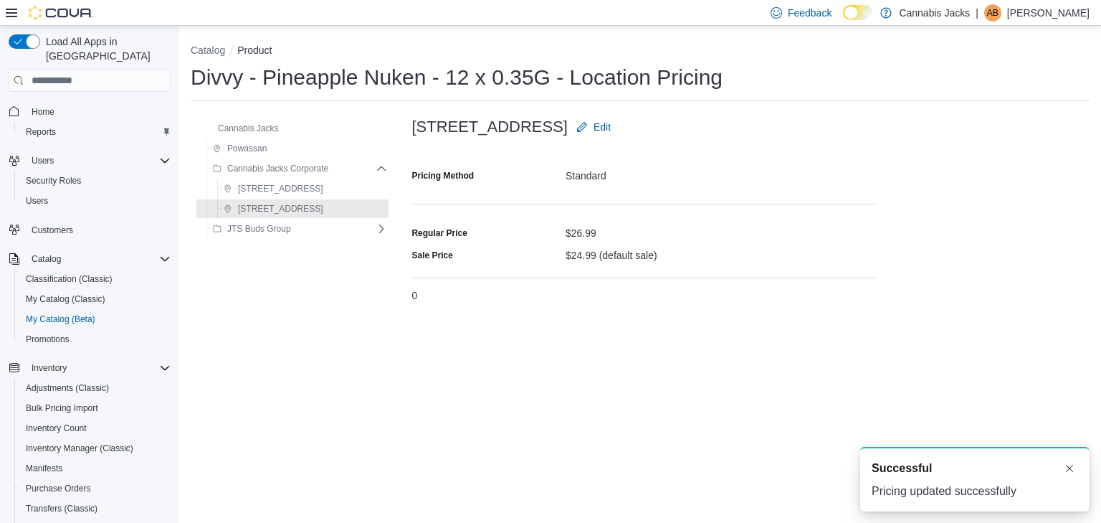
scroll to position [0, 0]
click at [195, 42] on div "Catalog Product Divvy - Pineapple Nuken - 12 x 0.35G - Location Pricing Cannabi…" at bounding box center [640, 175] width 922 height 298
click at [204, 49] on button "Catalog" at bounding box center [208, 49] width 34 height 11
